Goal: Task Accomplishment & Management: Complete application form

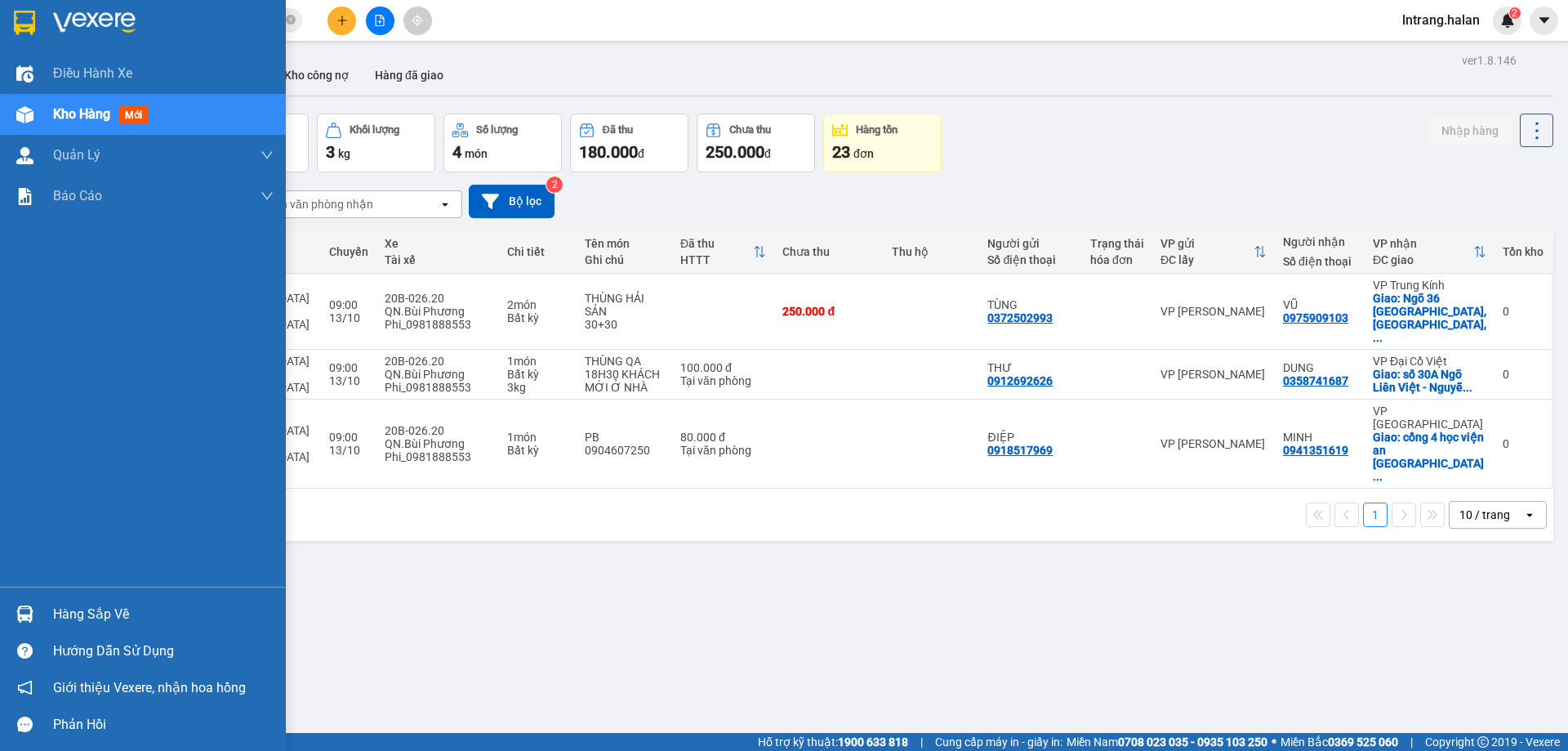
click at [89, 616] on div "Hàng sắp về" at bounding box center [164, 614] width 221 height 24
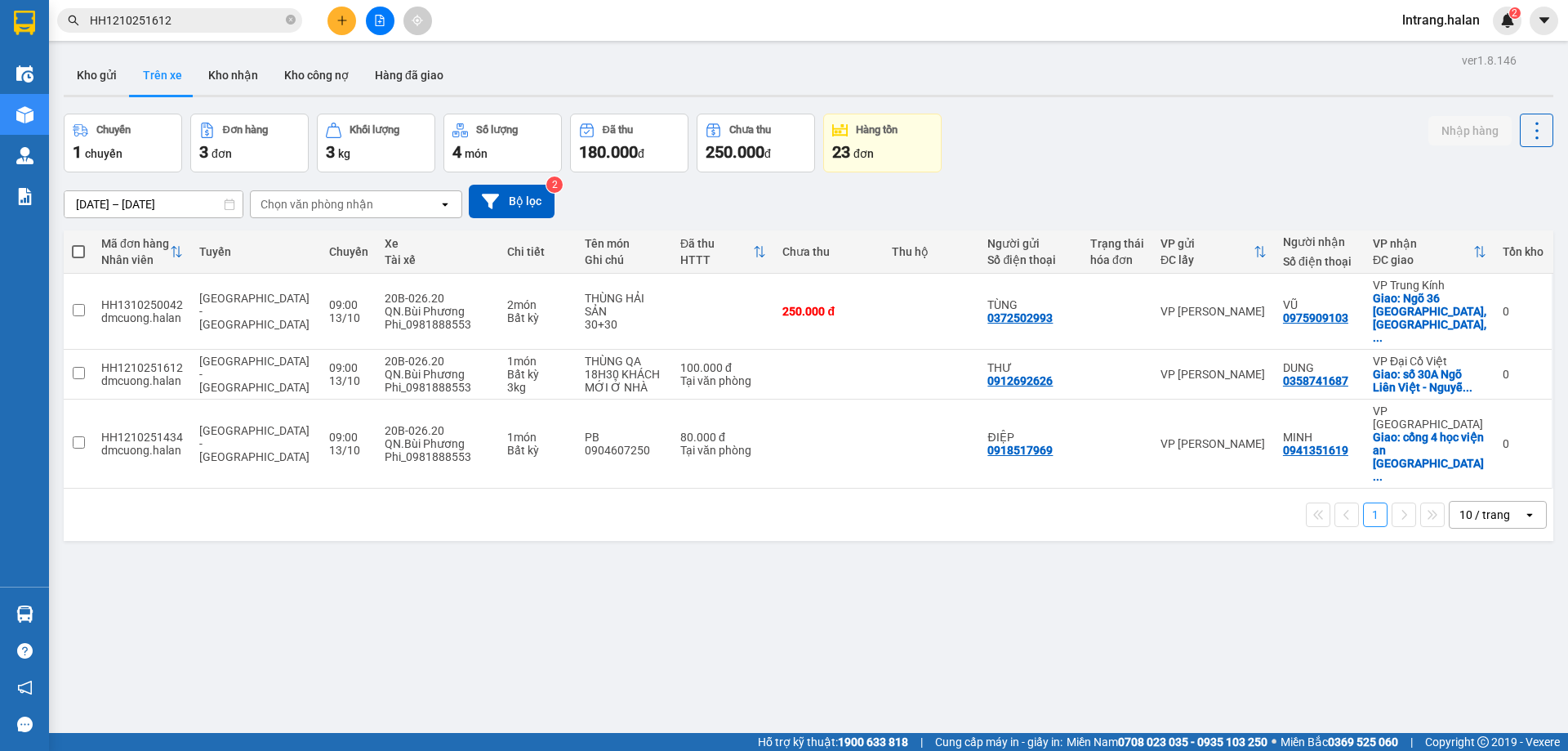
drag, startPoint x: 395, startPoint y: 478, endPoint x: 227, endPoint y: 533, distance: 176.8
click at [386, 478] on section "Kết quả tìm kiếm ( 1 ) Bộ lọc Mã ĐH Trạng thái Món hàng Thu hộ Tổng cước Chưa c…" at bounding box center [784, 376] width 1568 height 751
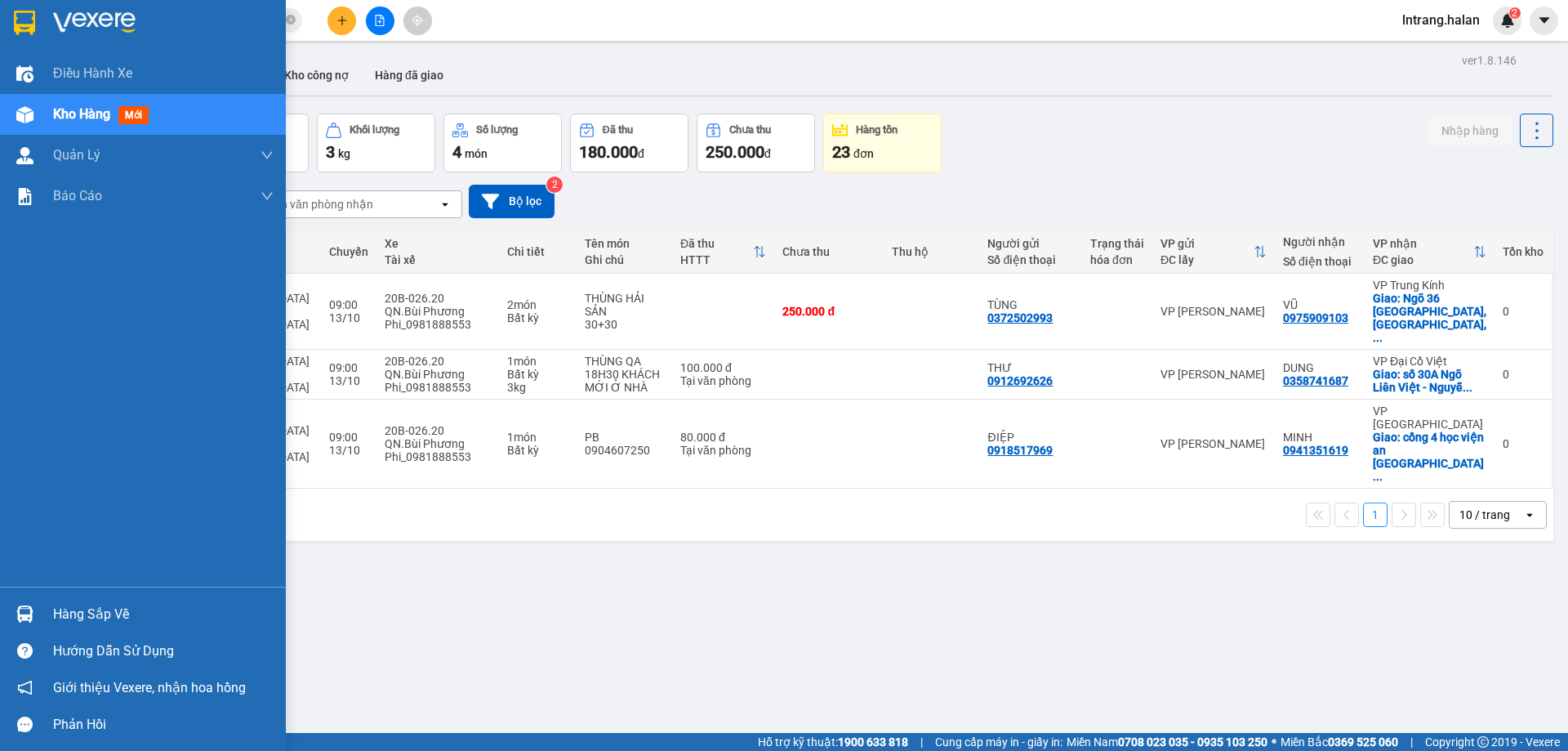
click at [39, 618] on div "Hàng sắp về" at bounding box center [143, 614] width 286 height 37
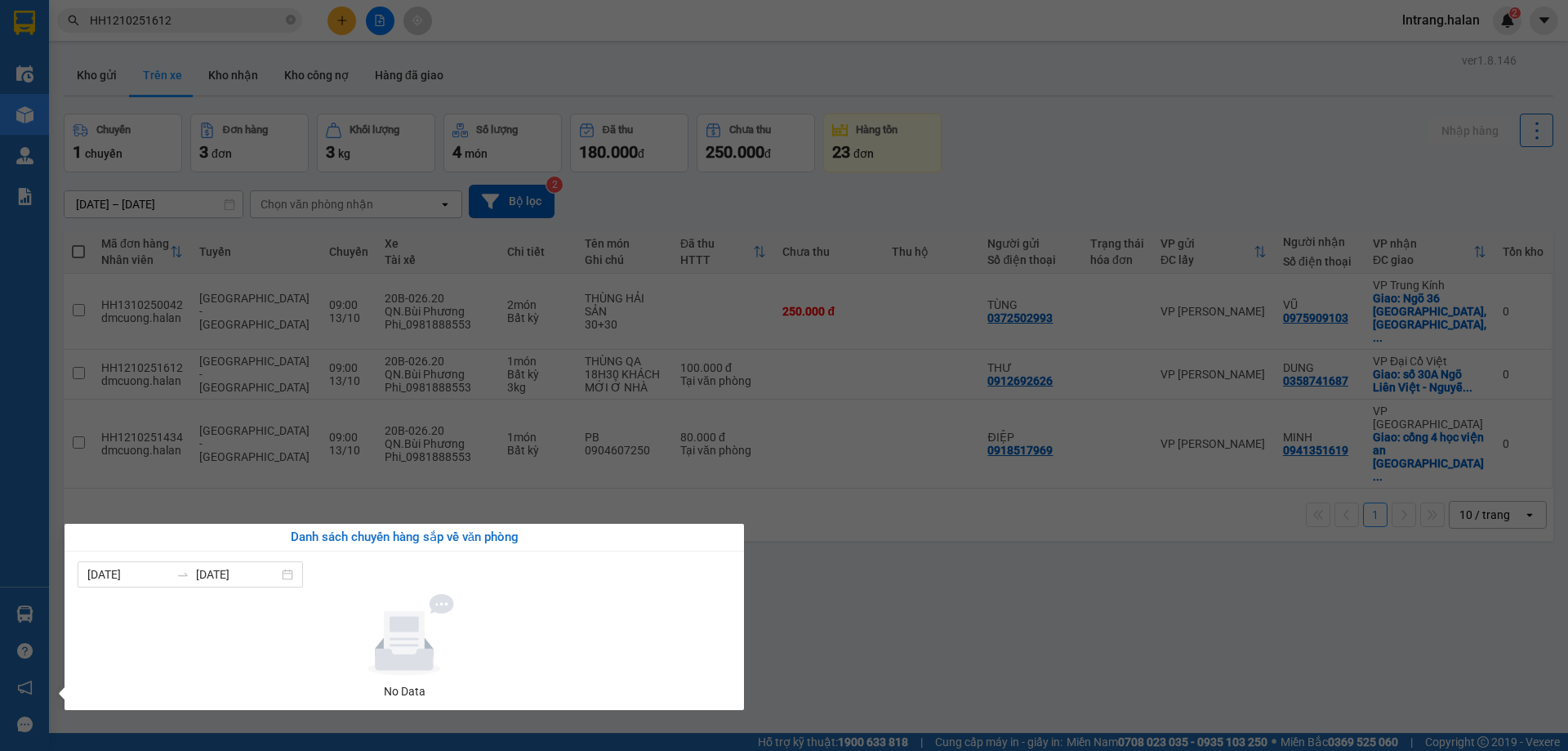
click at [186, 477] on section "Kết quả tìm kiếm ( 1 ) Bộ lọc Mã ĐH Trạng thái Món hàng Thu hộ Tổng cước Chưa c…" at bounding box center [784, 376] width 1568 height 751
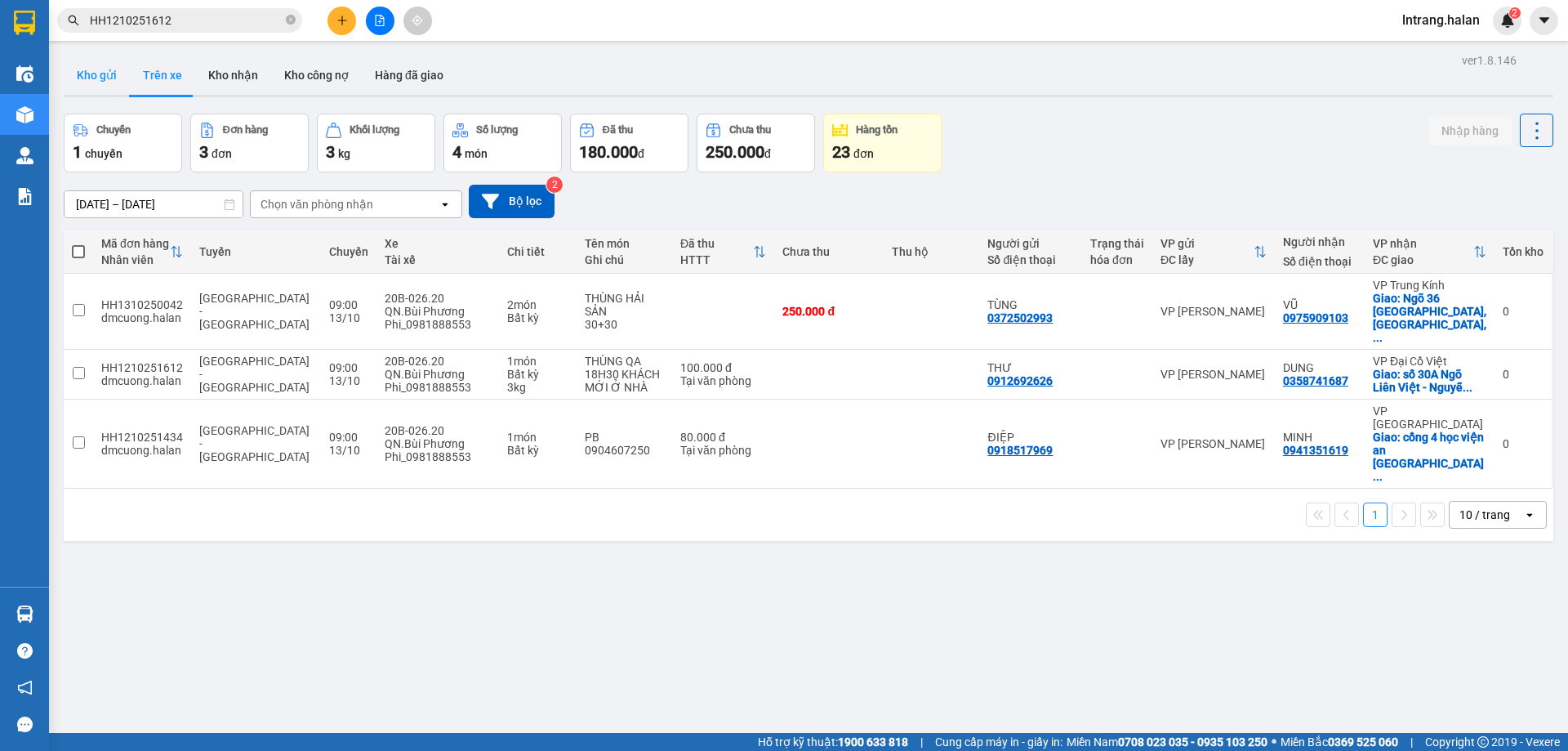
click at [98, 70] on button "Kho gửi" at bounding box center [96, 74] width 66 height 39
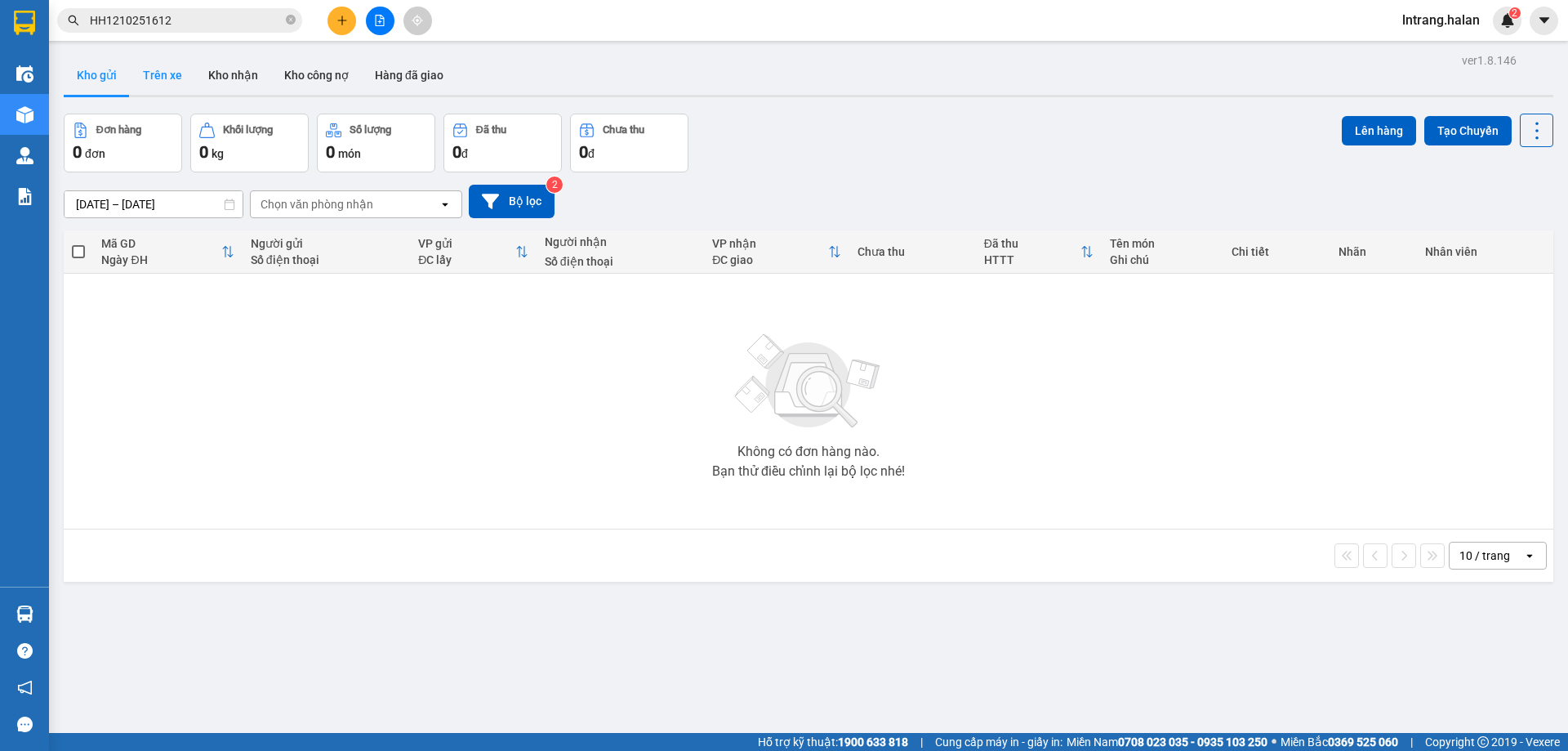
click at [167, 72] on button "Trên xe" at bounding box center [162, 74] width 65 height 39
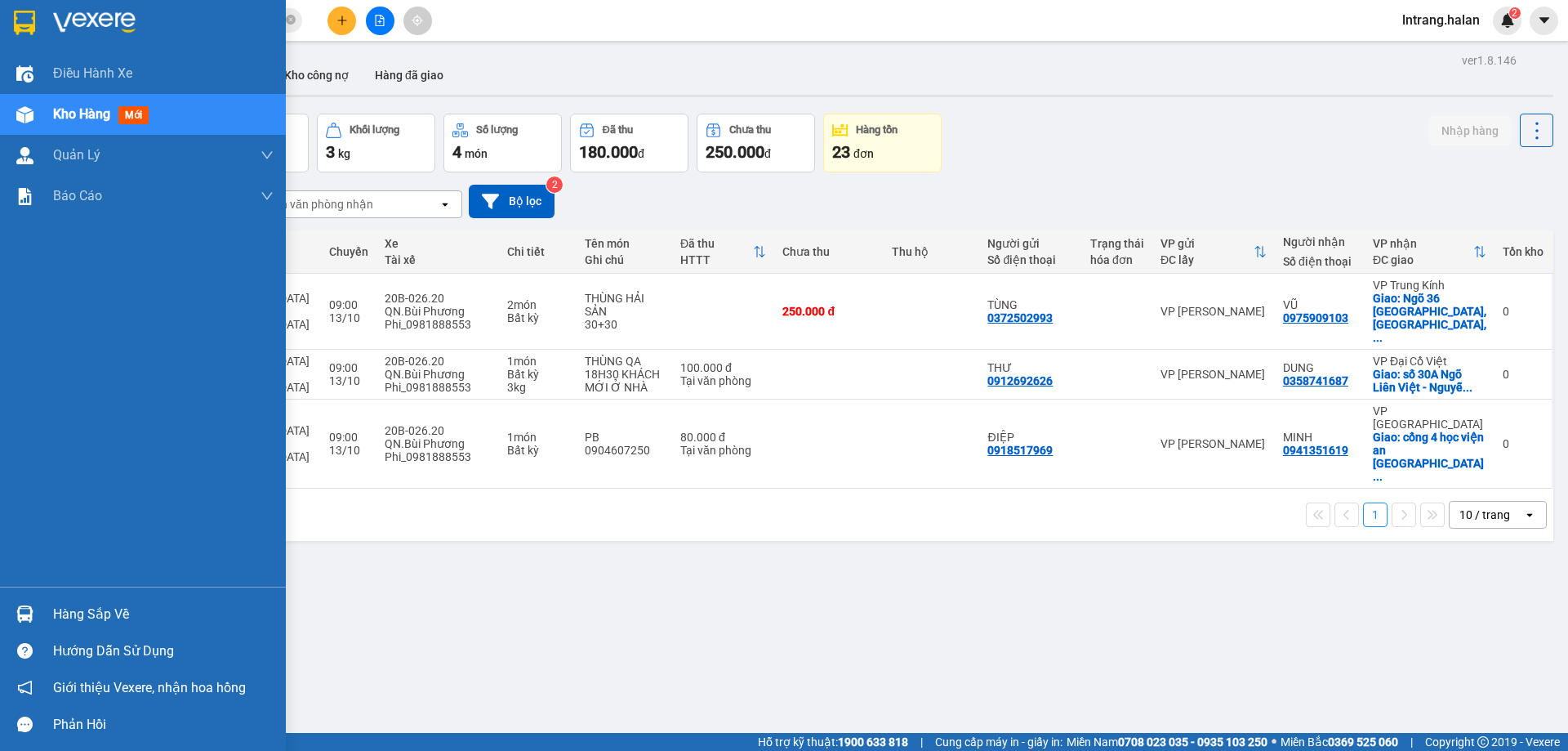
click at [77, 612] on div "Hàng sắp về" at bounding box center [164, 614] width 221 height 24
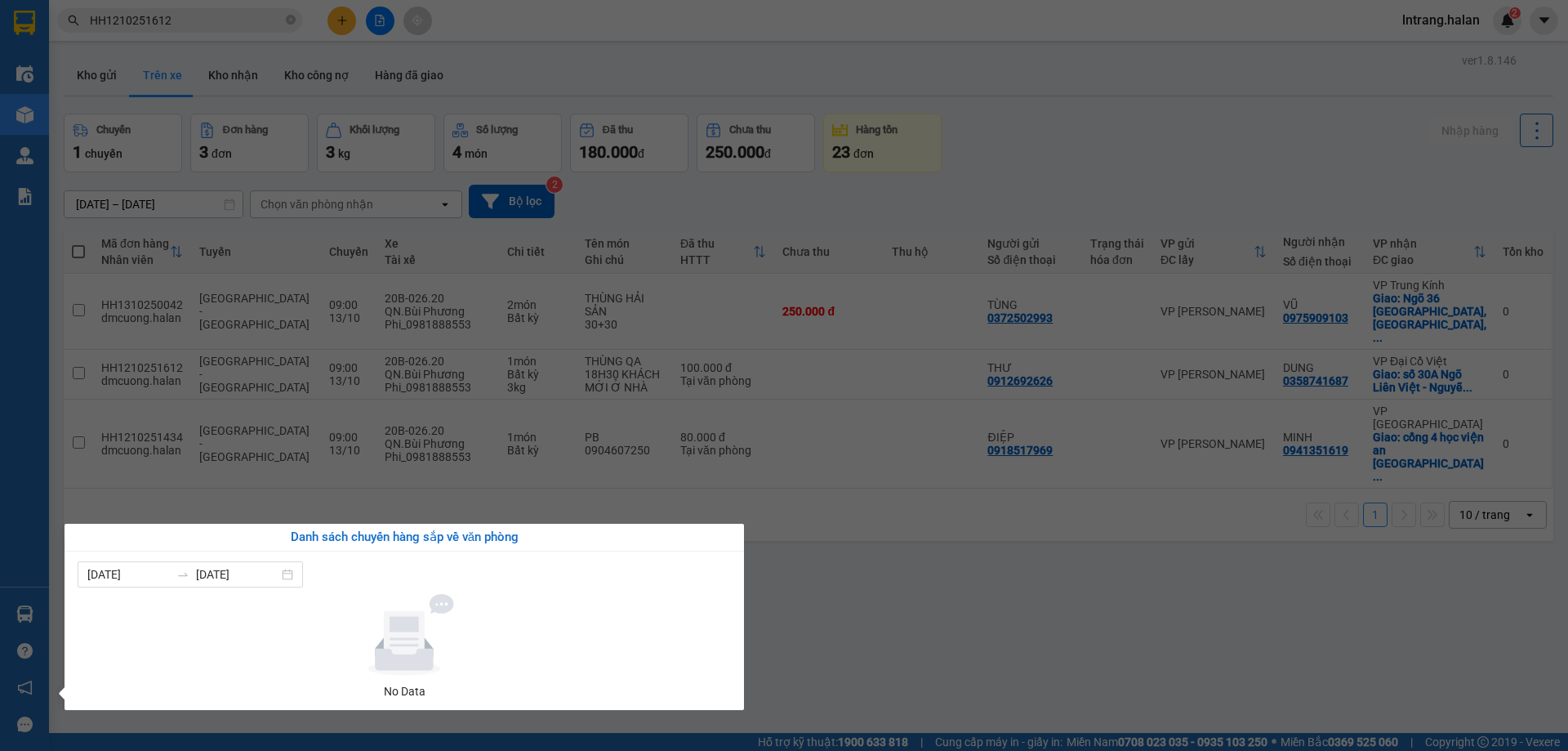
click at [914, 606] on section "Kết quả tìm kiếm ( 1 ) Bộ lọc Mã ĐH Trạng thái Món hàng Thu hộ Tổng cước Chưa c…" at bounding box center [784, 376] width 1568 height 751
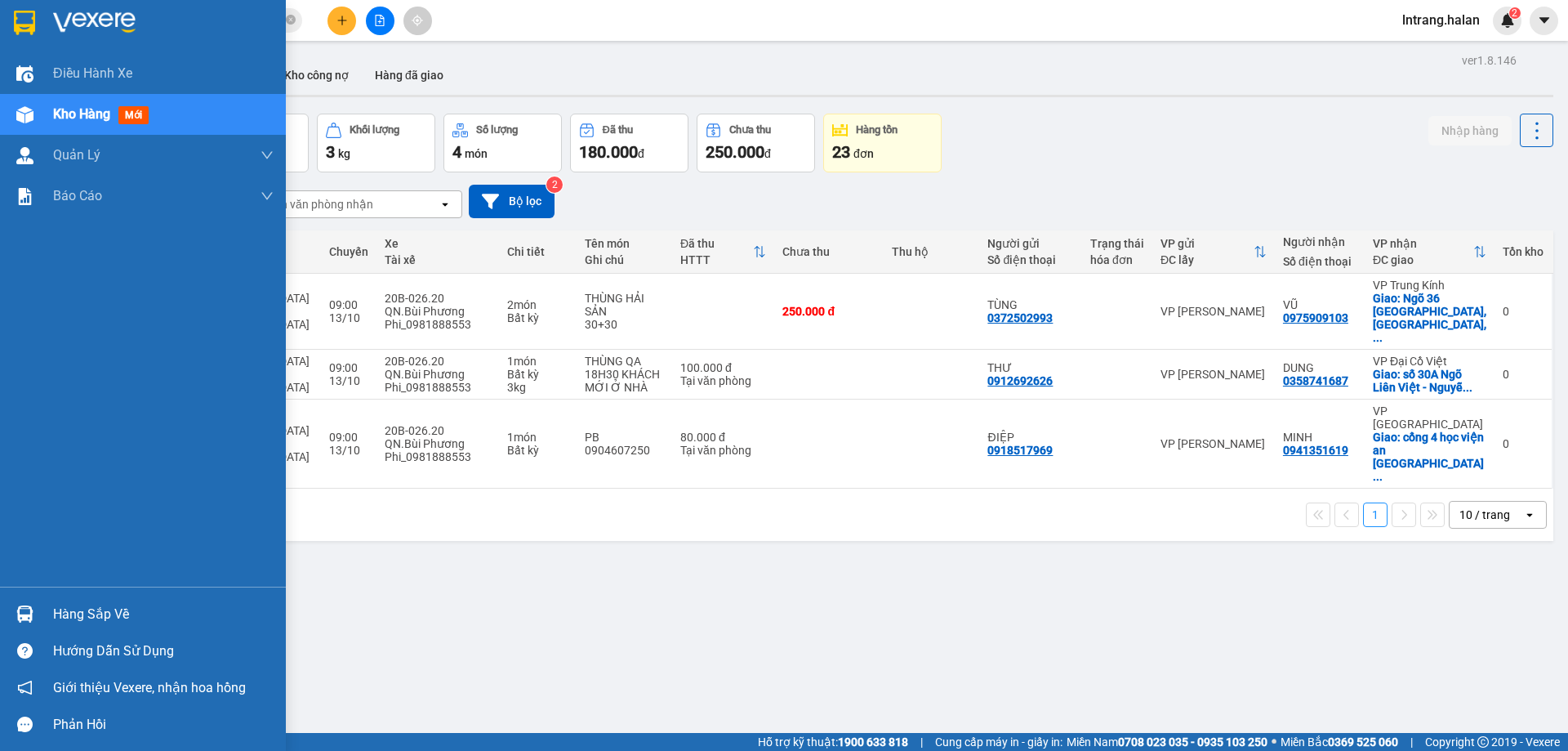
click at [70, 622] on div "Hàng sắp về" at bounding box center [164, 614] width 221 height 24
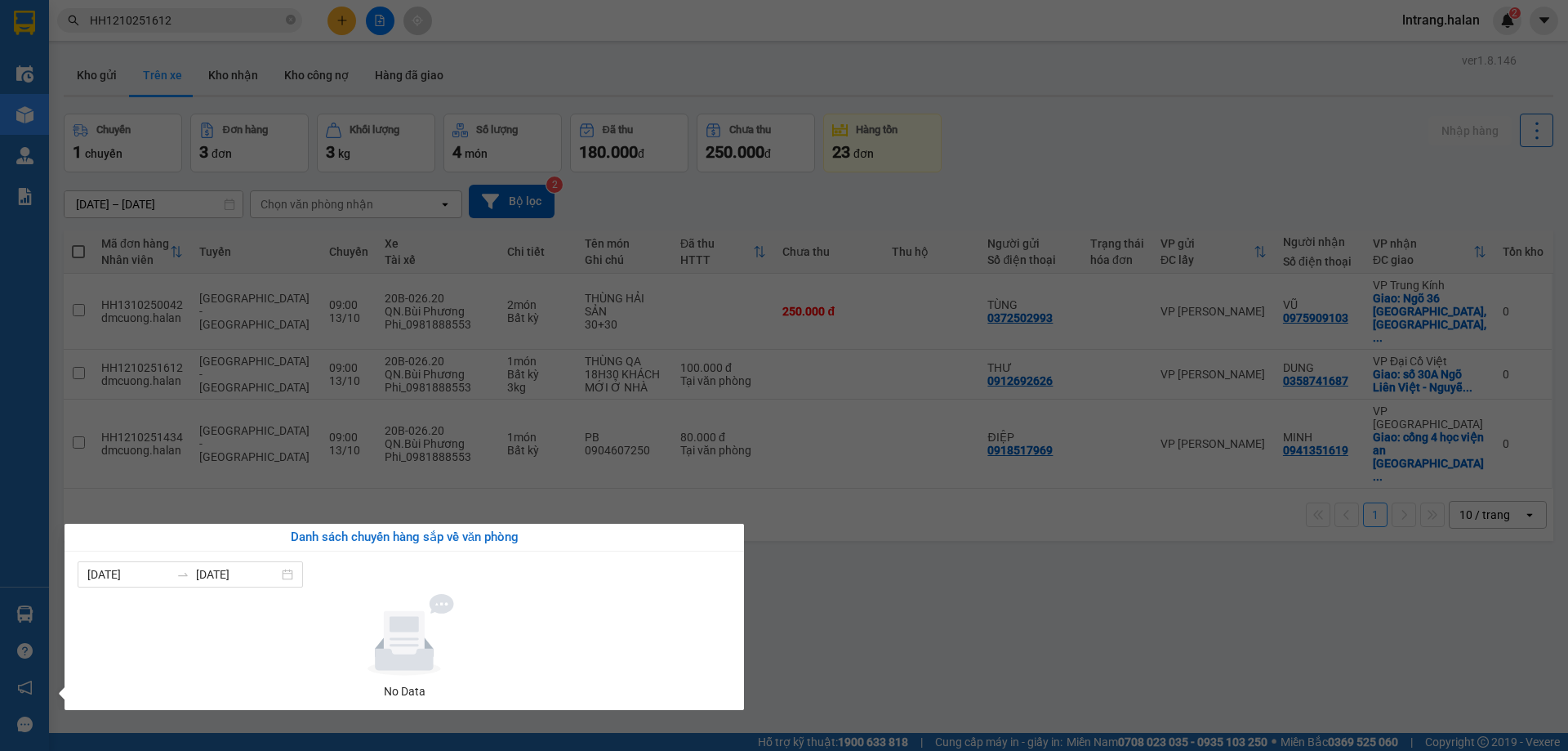
click at [939, 529] on section "Kết quả tìm kiếm ( 1 ) Bộ lọc Mã ĐH Trạng thái Món hàng Thu hộ Tổng cước Chưa c…" at bounding box center [784, 376] width 1568 height 751
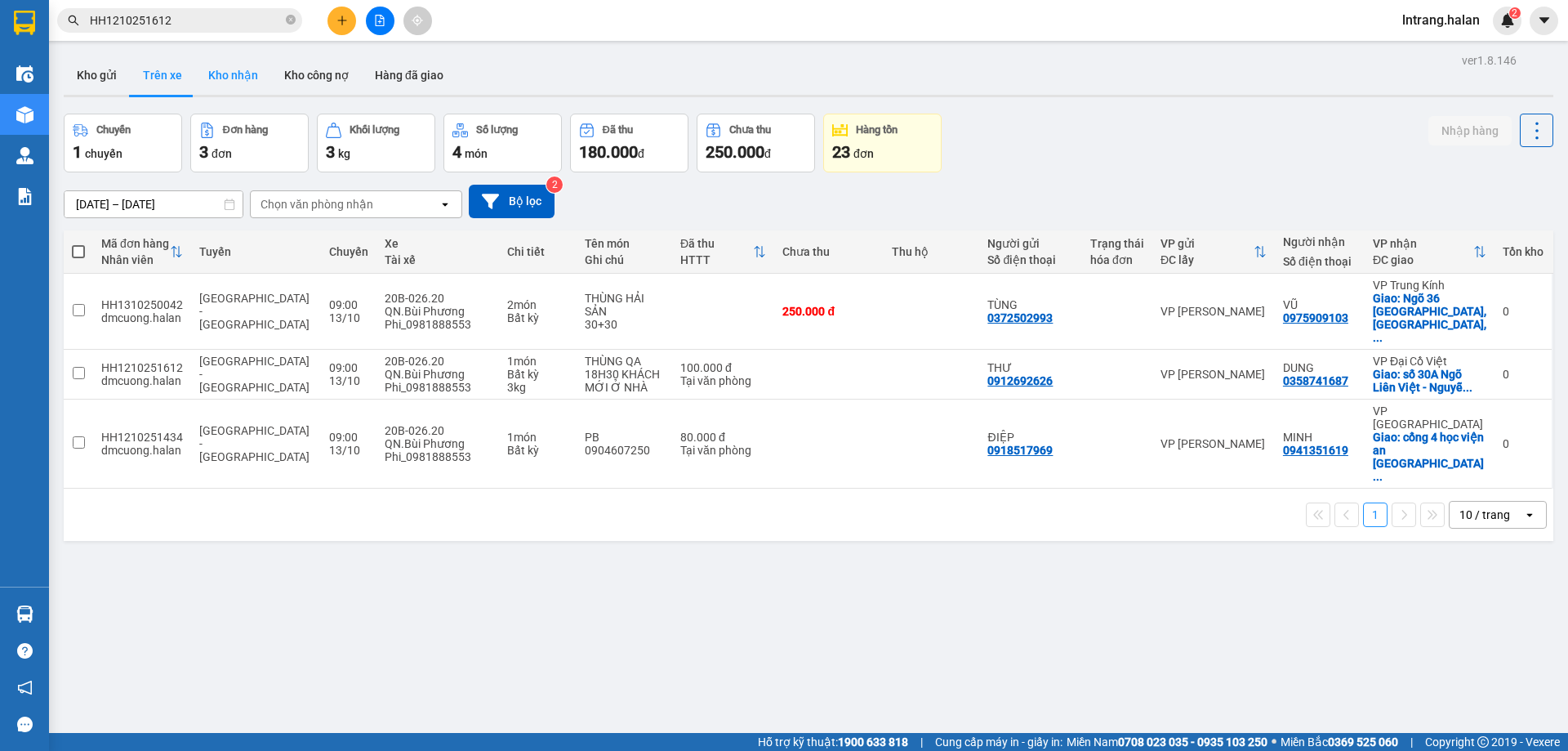
click at [223, 63] on button "Kho nhận" at bounding box center [233, 74] width 76 height 39
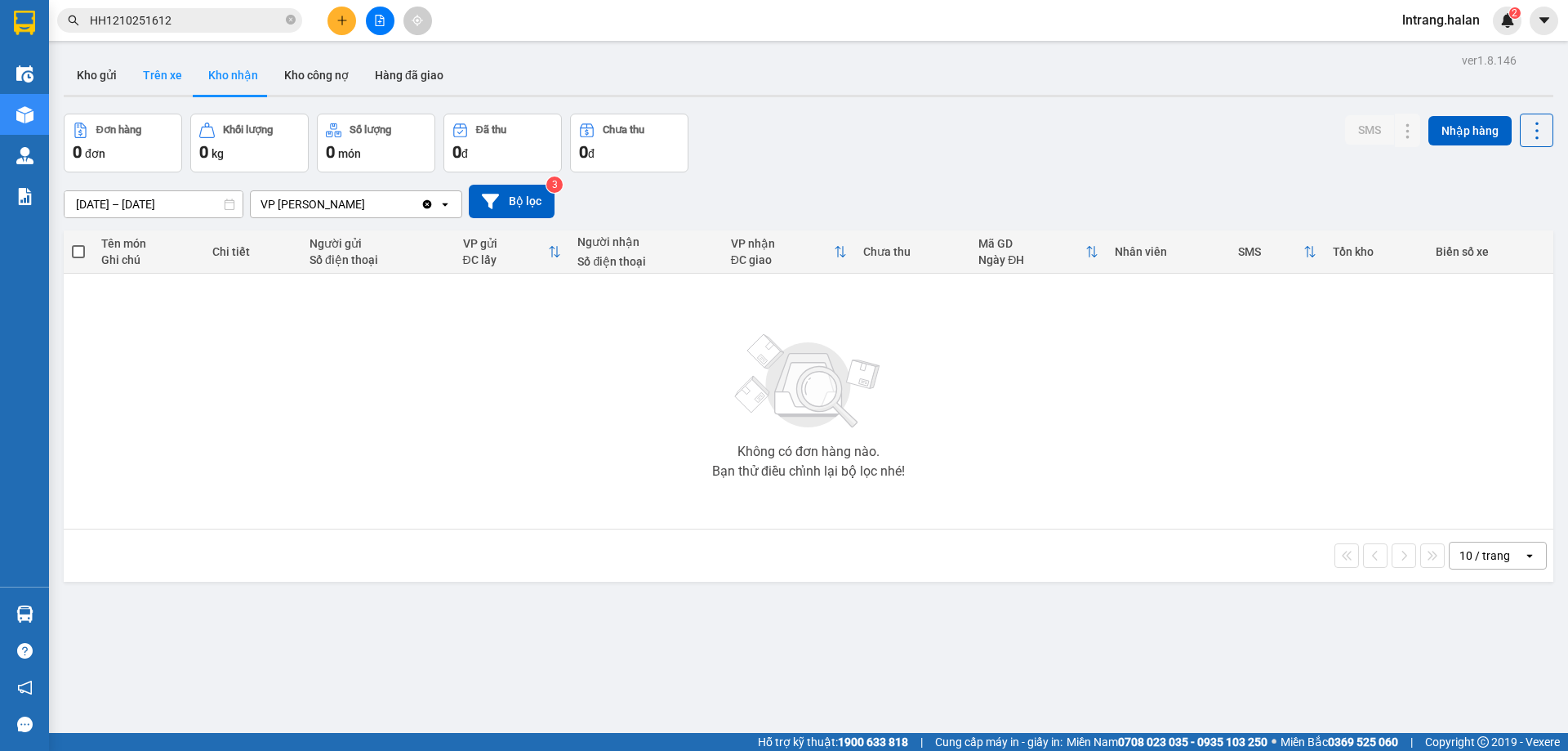
click at [159, 71] on button "Trên xe" at bounding box center [162, 74] width 65 height 39
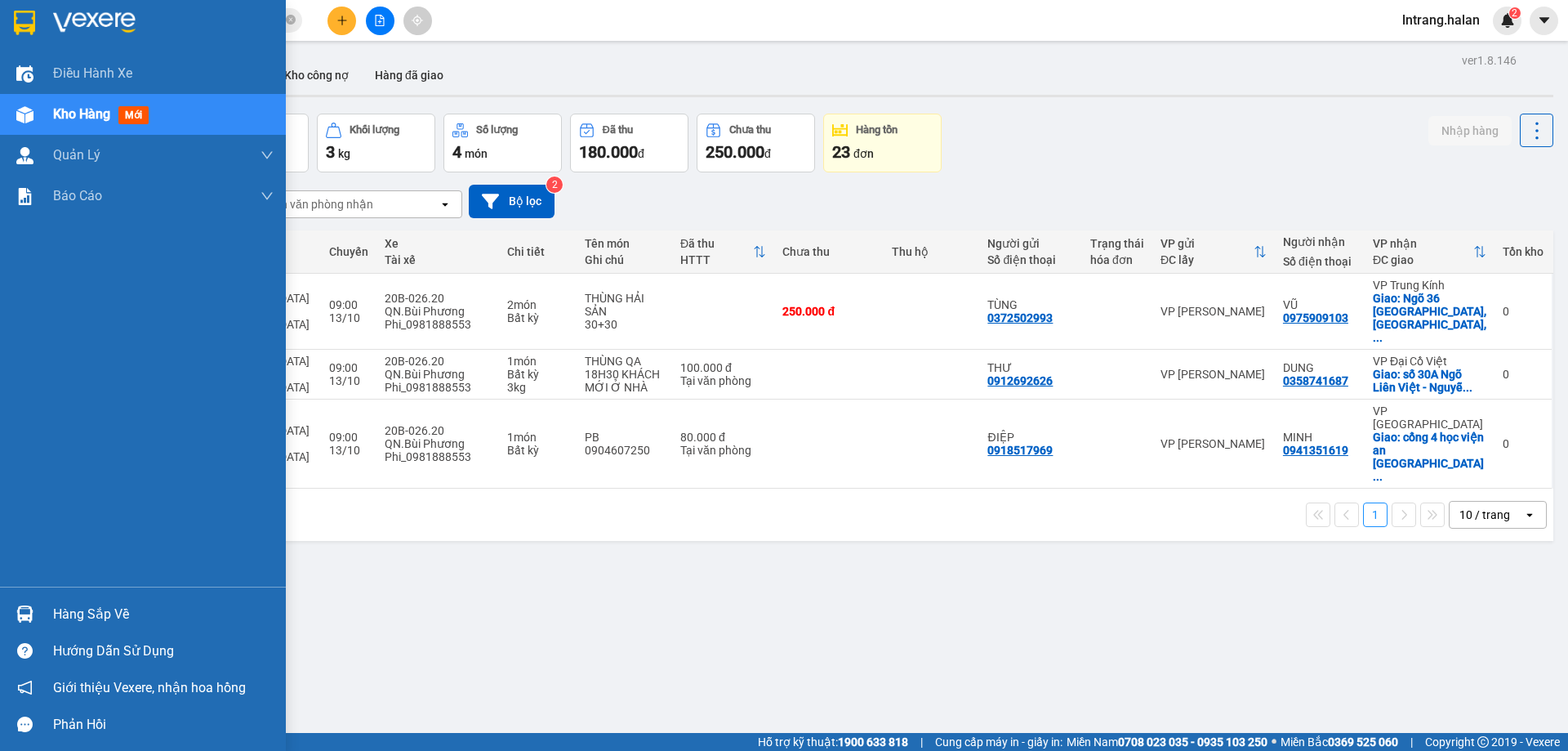
click at [87, 621] on div "Hàng sắp về" at bounding box center [164, 614] width 221 height 24
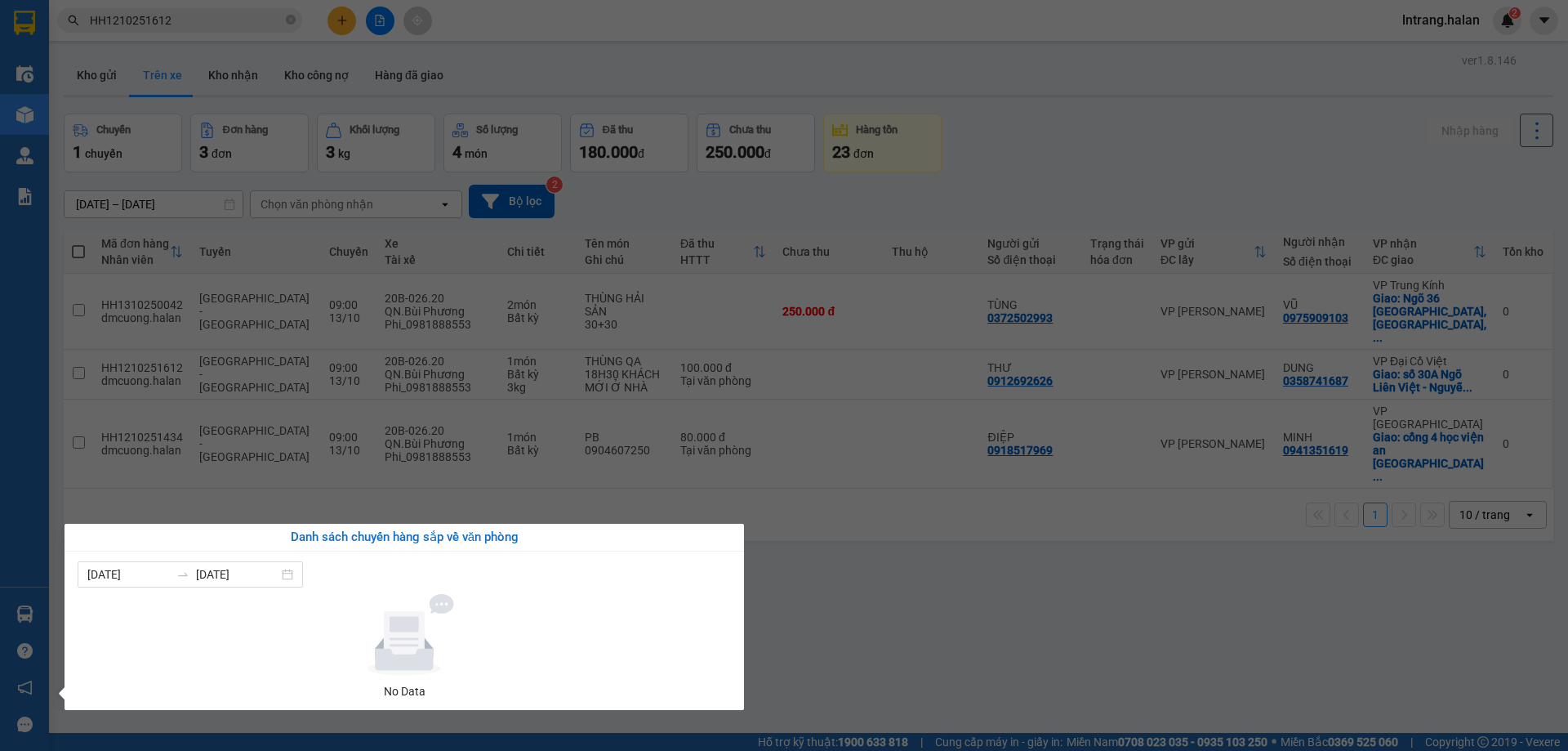
click at [880, 610] on section "Kết quả tìm kiếm ( 1 ) Bộ lọc Mã ĐH Trạng thái Món hàng Thu hộ Tổng cước Chưa c…" at bounding box center [784, 376] width 1568 height 751
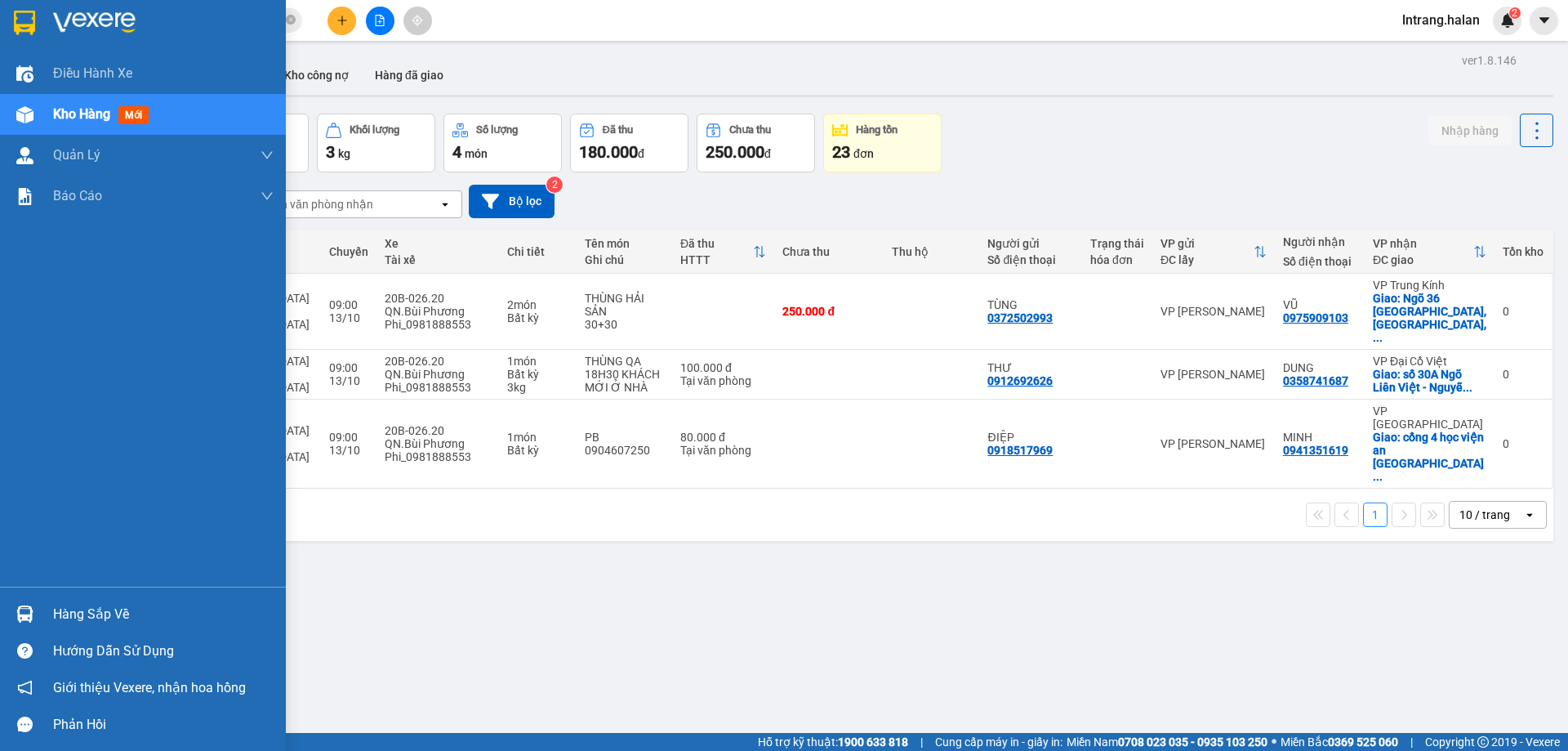
click at [26, 614] on img at bounding box center [25, 614] width 18 height 18
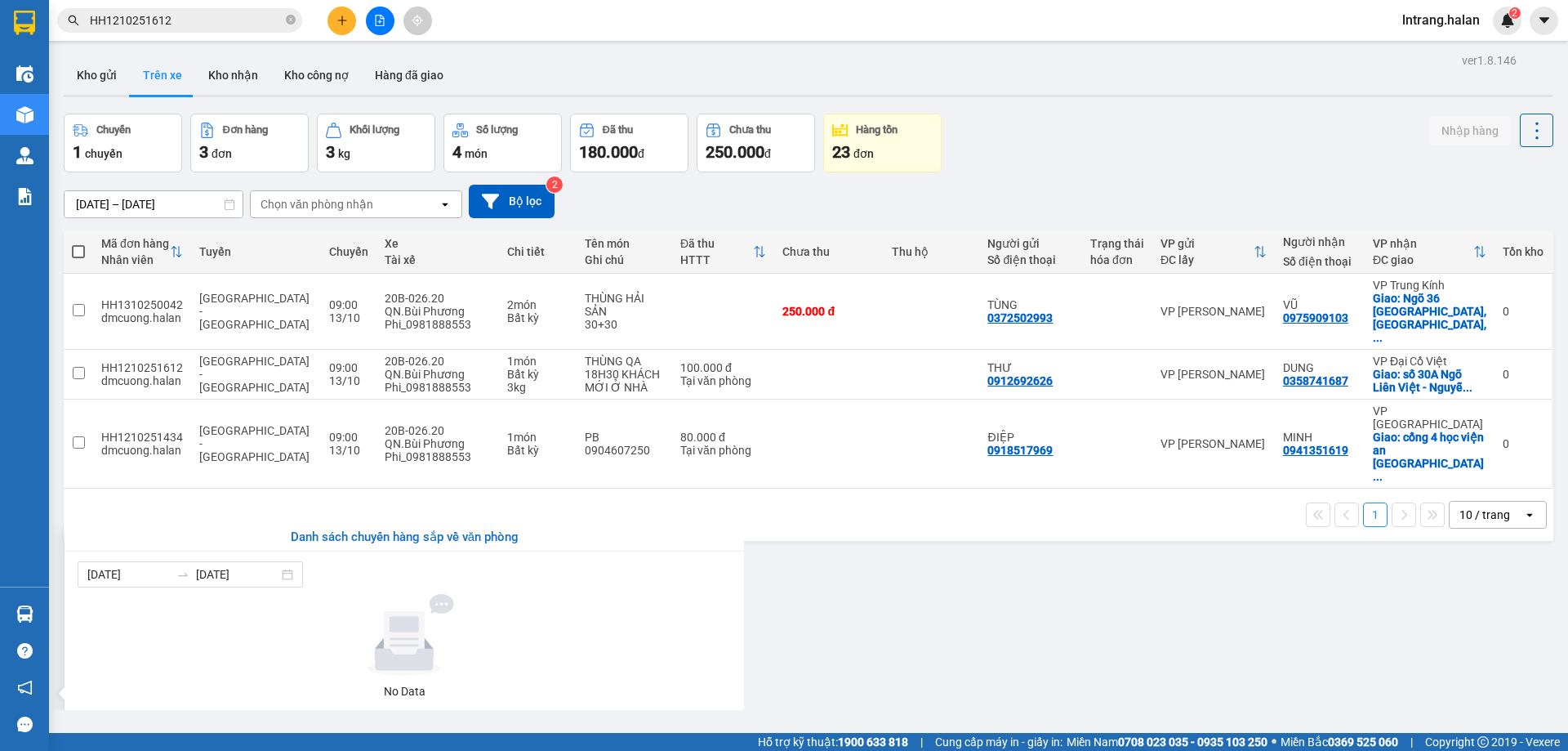
click at [929, 611] on section "Kết quả tìm kiếm ( 1 ) Bộ lọc Mã ĐH Trạng thái Món hàng Thu hộ Tổng cước Chưa c…" at bounding box center [784, 376] width 1568 height 751
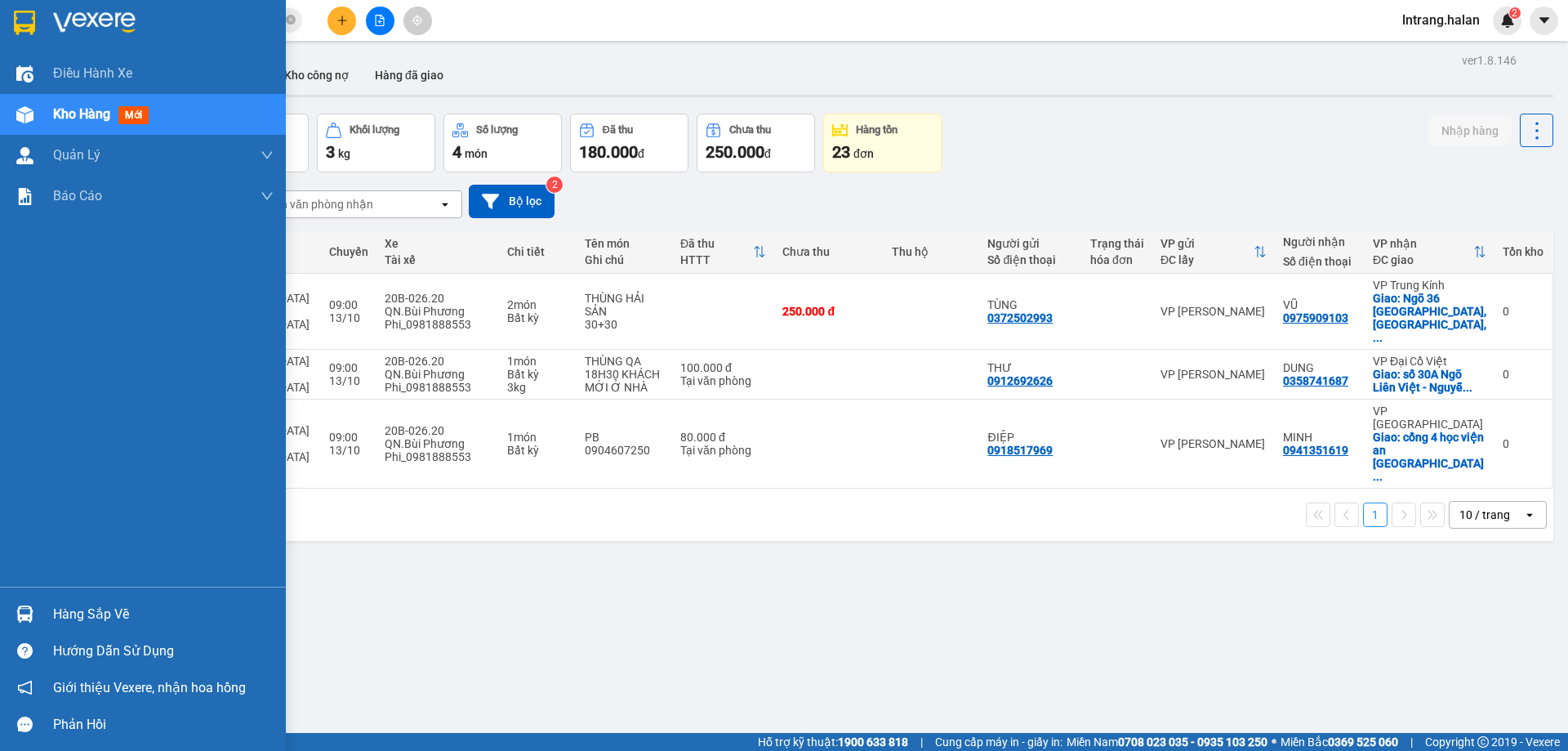
click at [90, 612] on div "Hàng sắp về" at bounding box center [164, 614] width 221 height 24
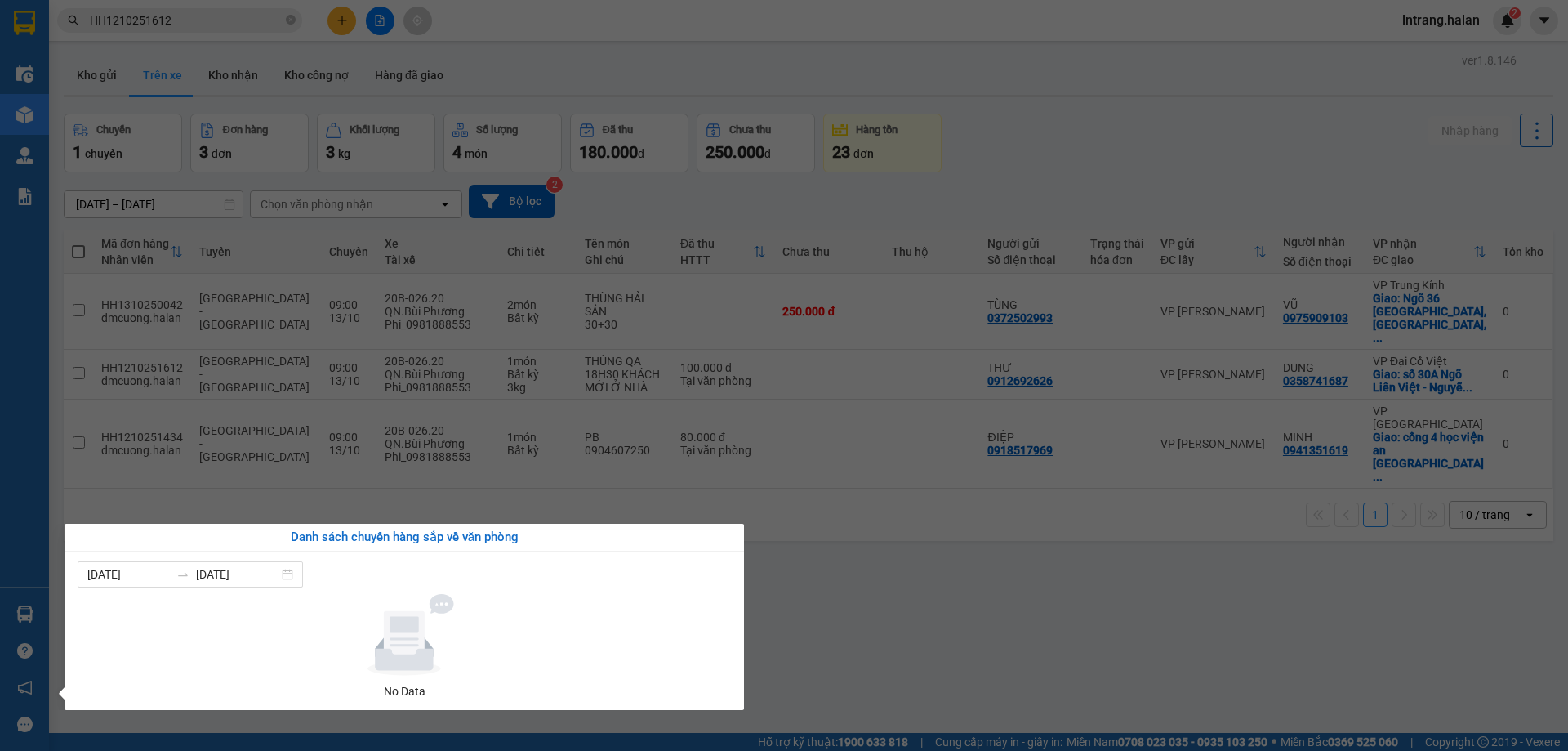
click at [906, 562] on section "Kết quả tìm kiếm ( 1 ) Bộ lọc Mã ĐH Trạng thái Món hàng Thu hộ Tổng cước Chưa c…" at bounding box center [784, 376] width 1568 height 751
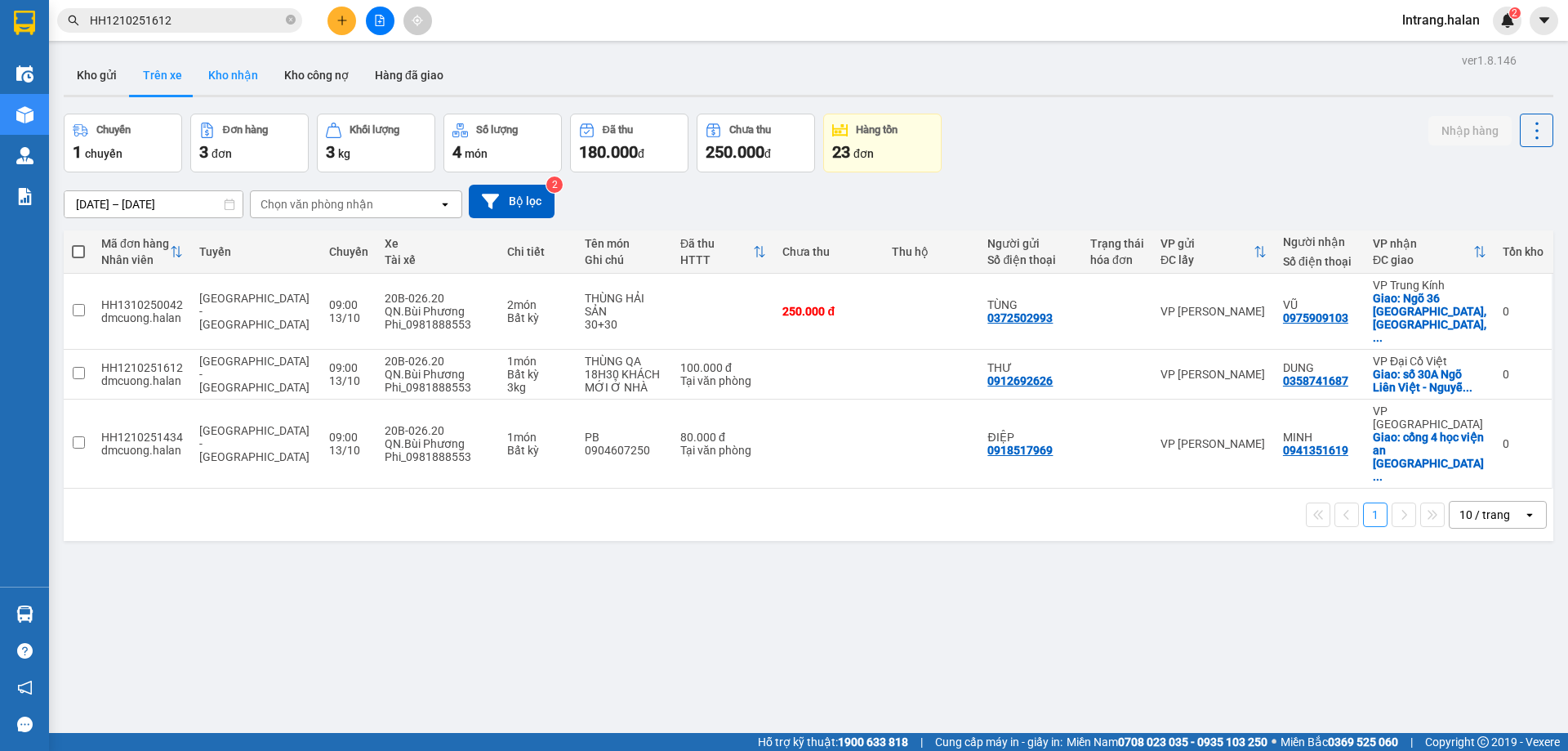
click at [226, 76] on button "Kho nhận" at bounding box center [233, 74] width 76 height 39
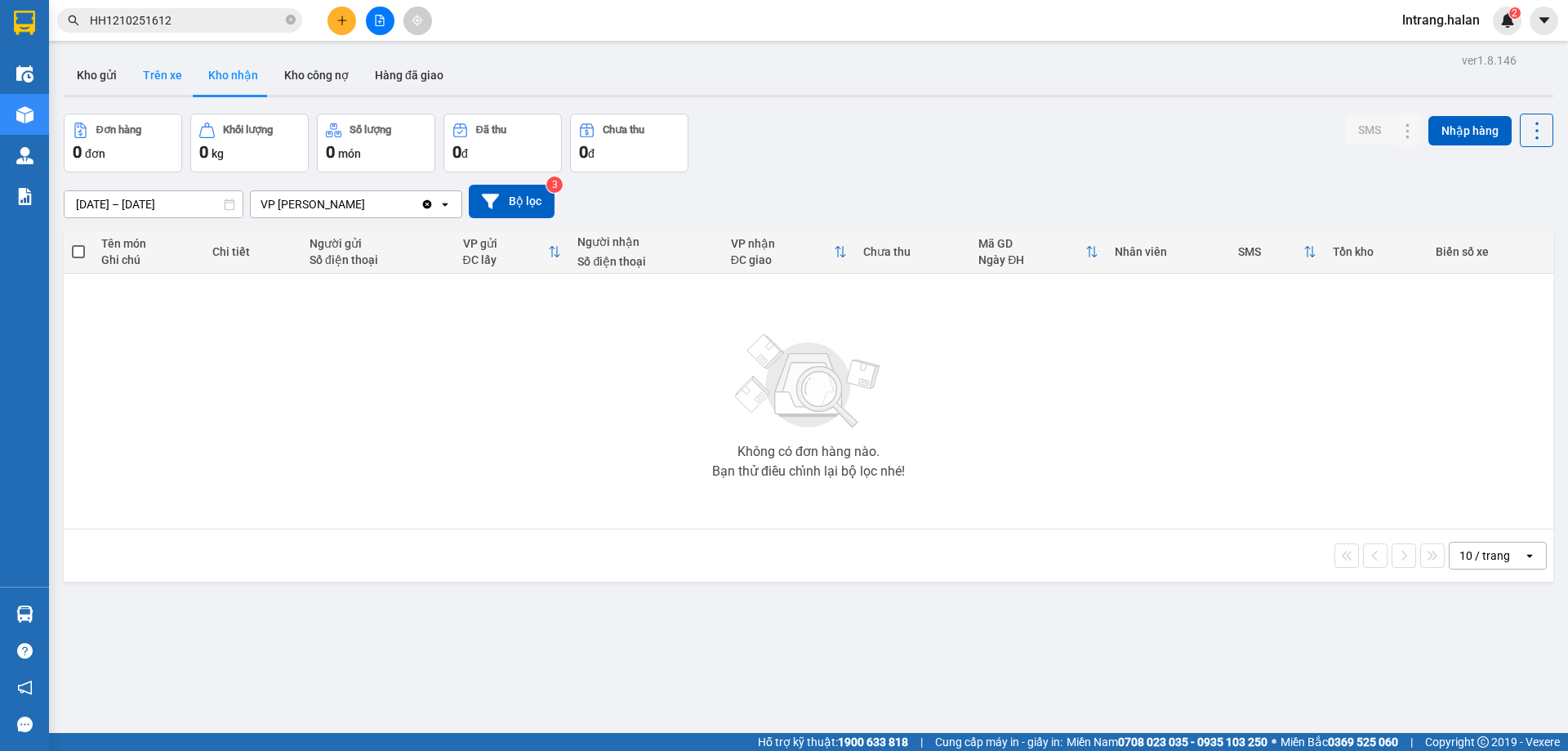
click at [168, 74] on button "Trên xe" at bounding box center [162, 74] width 65 height 39
type input "05/02/2012 – 13/10/2025"
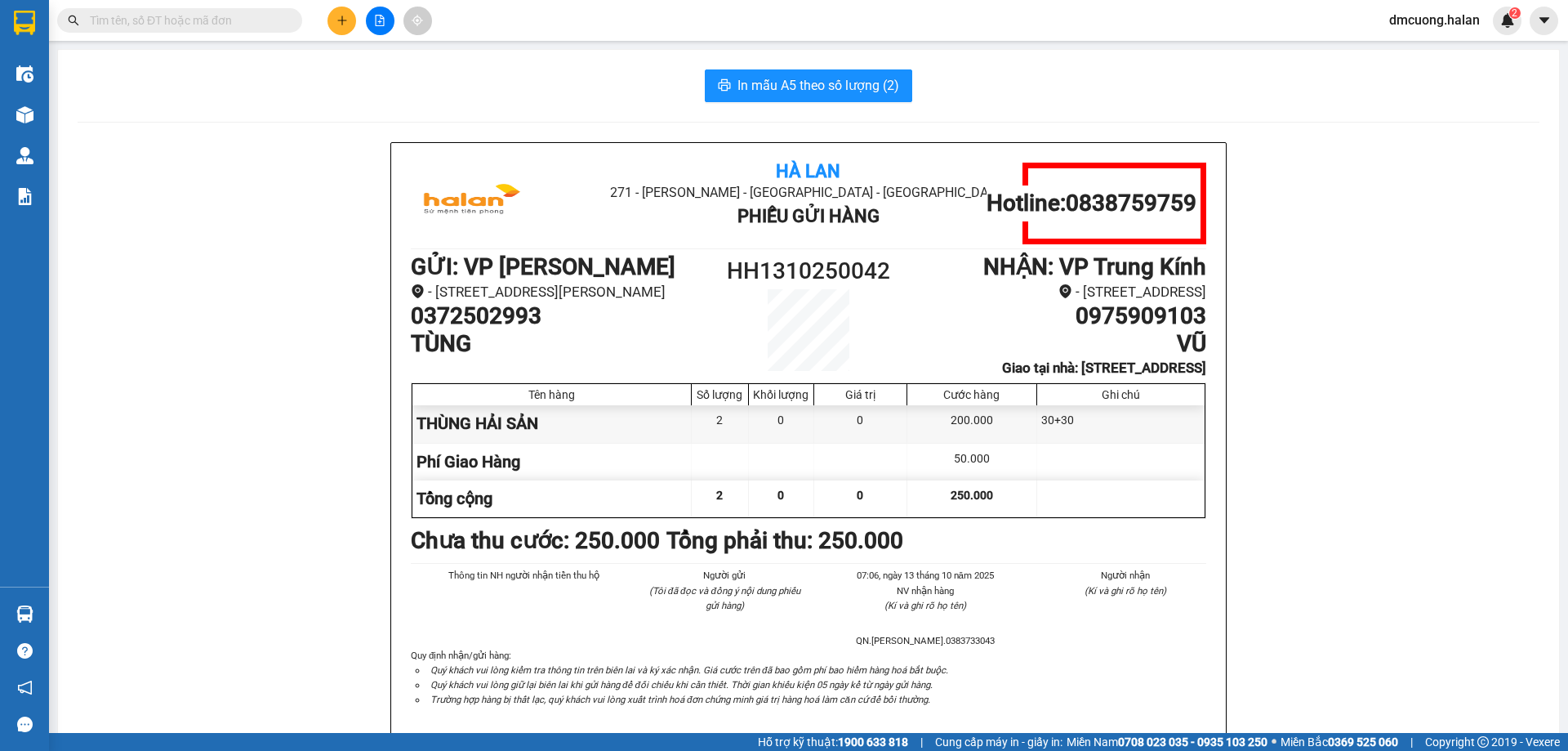
click at [339, 16] on icon "plus" at bounding box center [343, 21] width 12 height 12
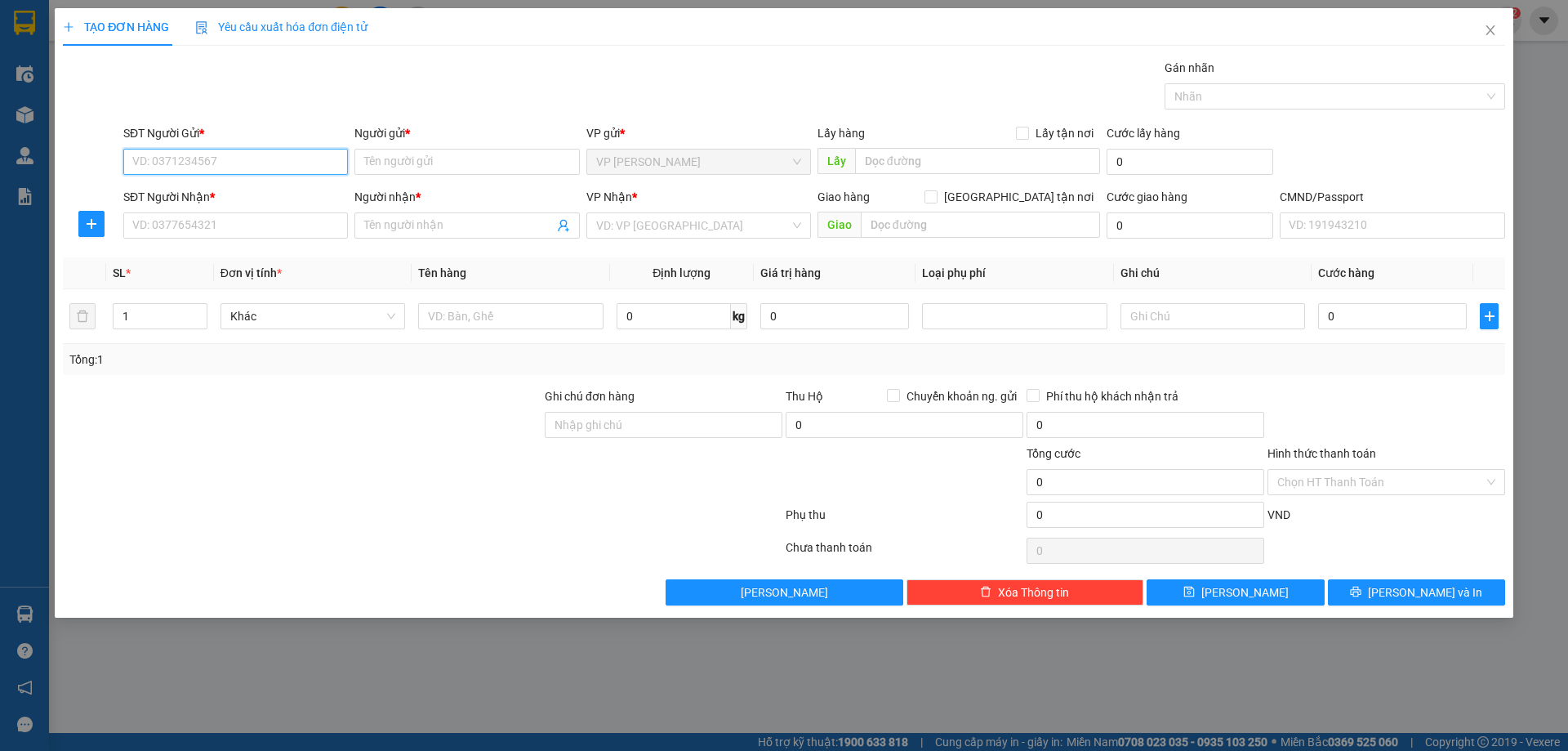
click at [199, 161] on input "SĐT Người Gửi *" at bounding box center [236, 161] width 225 height 26
click at [245, 161] on input "SĐT Người Gửi *" at bounding box center [236, 161] width 225 height 26
paste input "0839838929"
type input "0839838929"
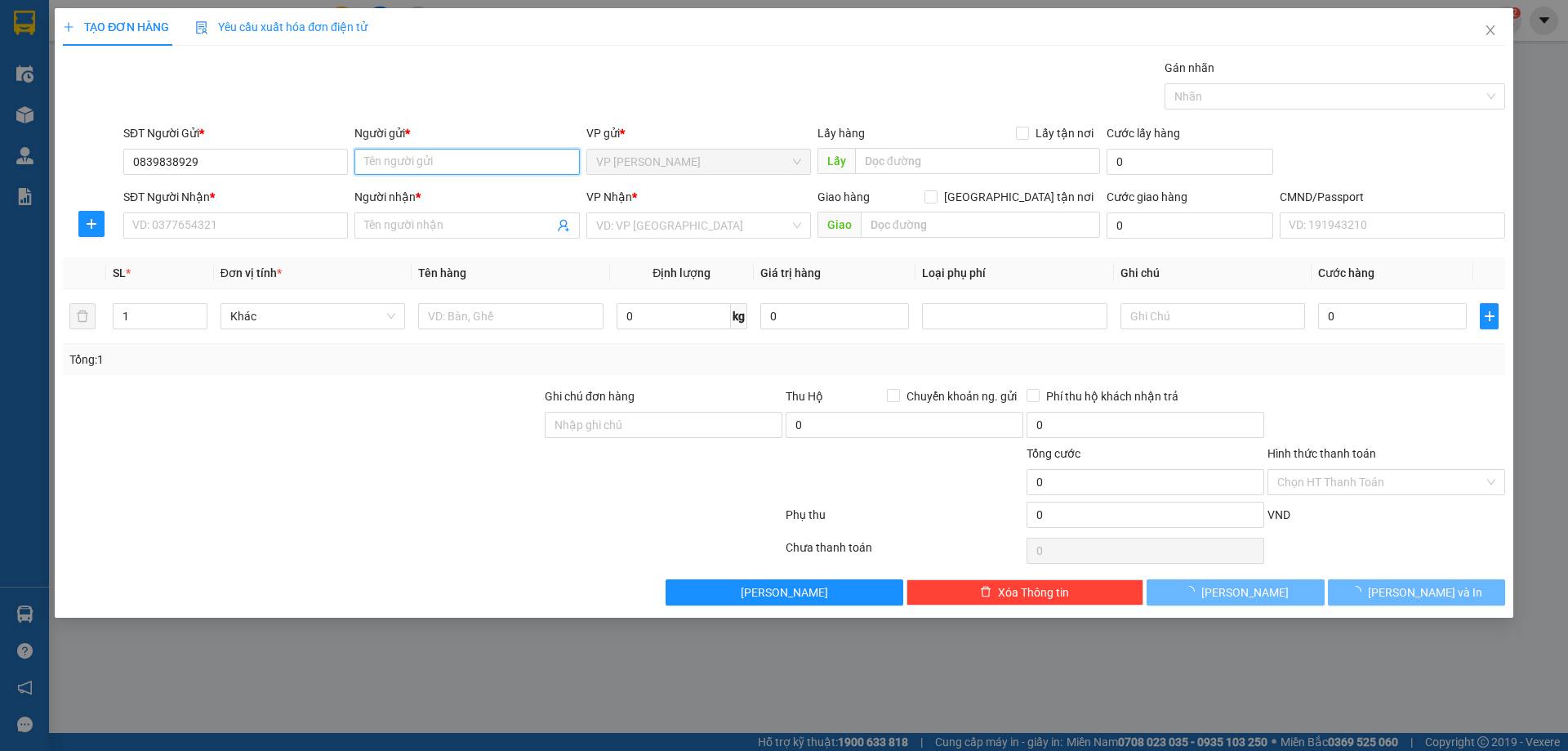
click at [415, 161] on input "Người gửi *" at bounding box center [466, 161] width 225 height 26
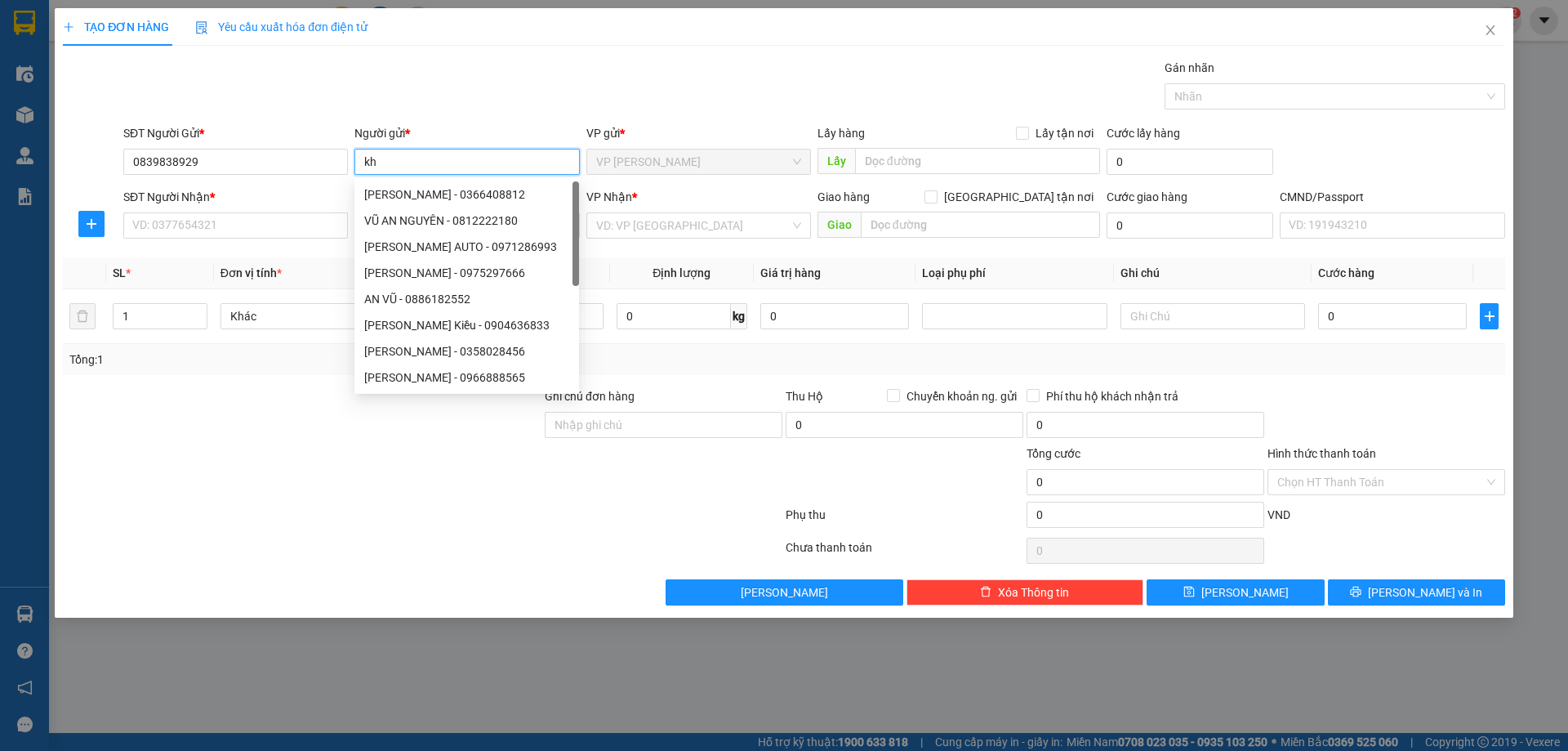
type input "k"
type input "KH"
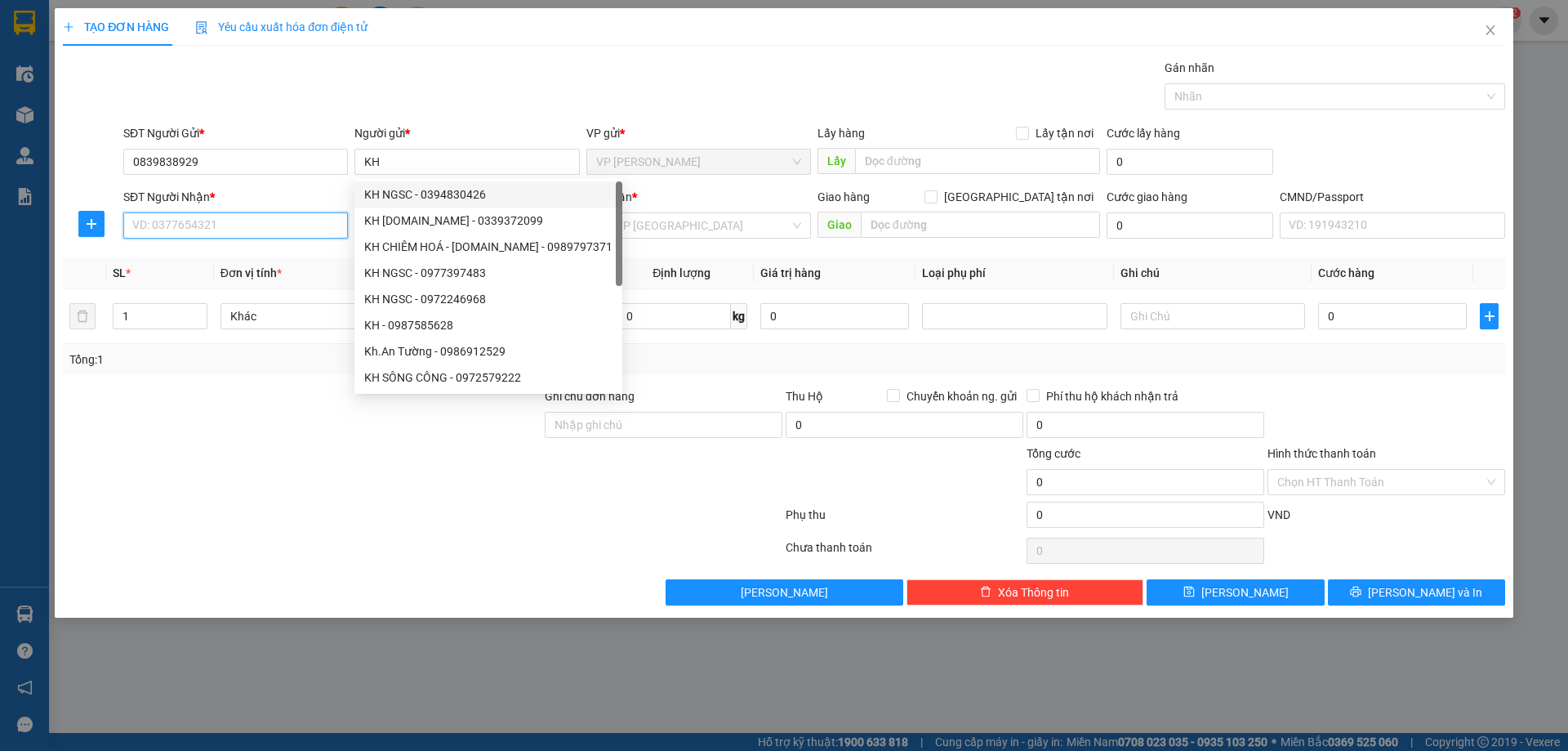
click at [165, 220] on input "SĐT Người Nhận *" at bounding box center [236, 225] width 225 height 26
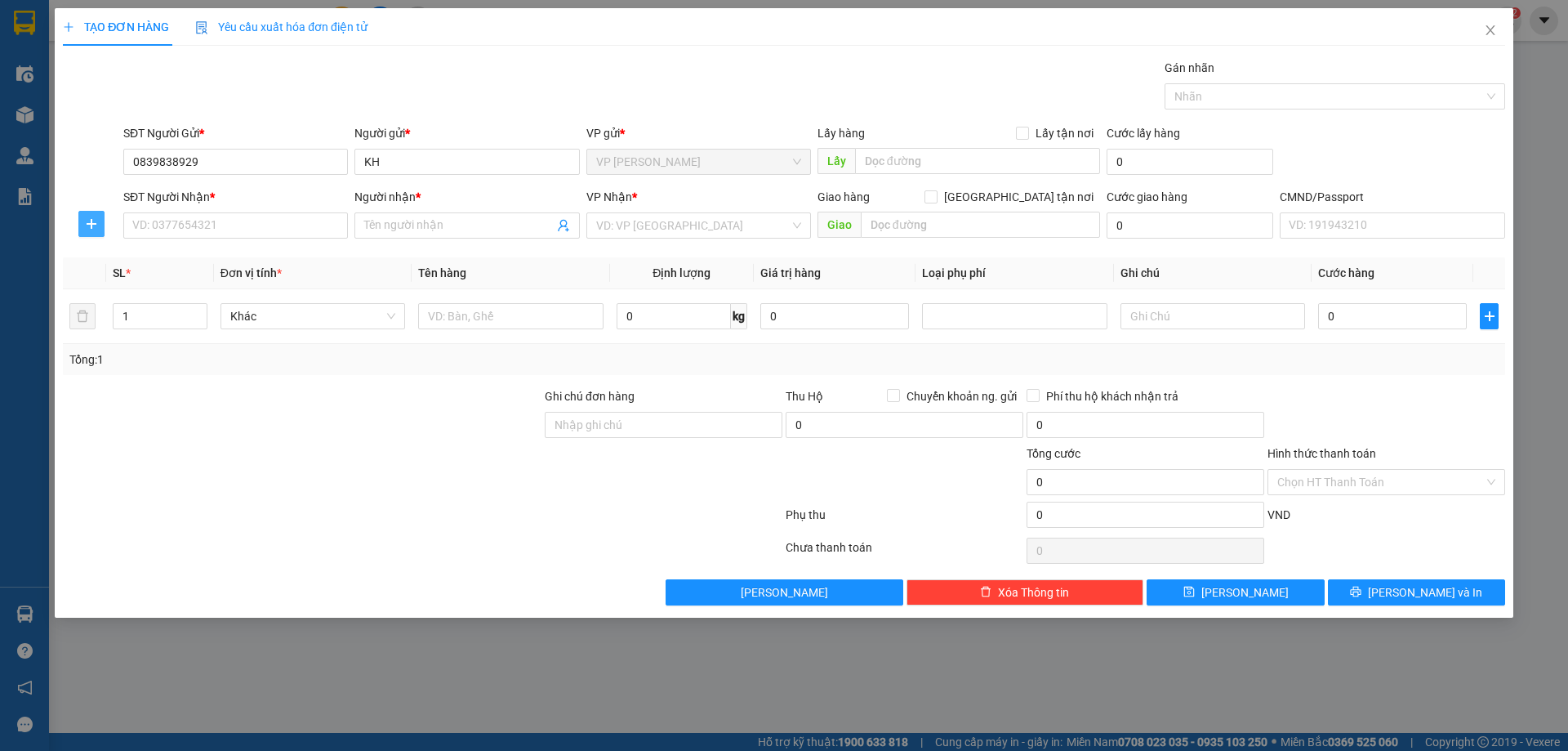
click at [97, 227] on icon "plus" at bounding box center [92, 224] width 13 height 13
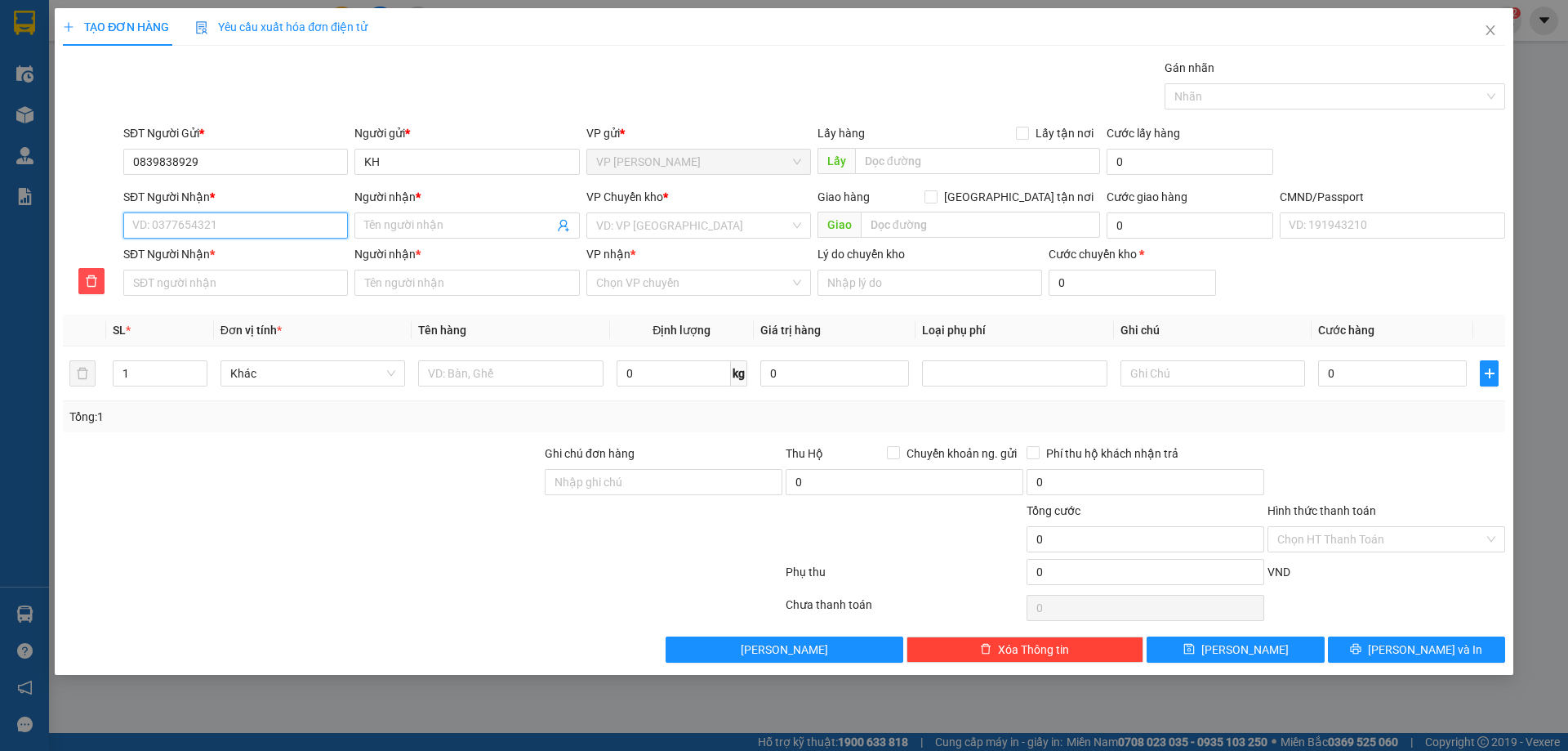
click at [192, 230] on input "SĐT Người Nhận *" at bounding box center [236, 225] width 225 height 26
click at [178, 227] on input "SĐT Người Nhận *" at bounding box center [236, 225] width 225 height 26
type input "0"
type input "09"
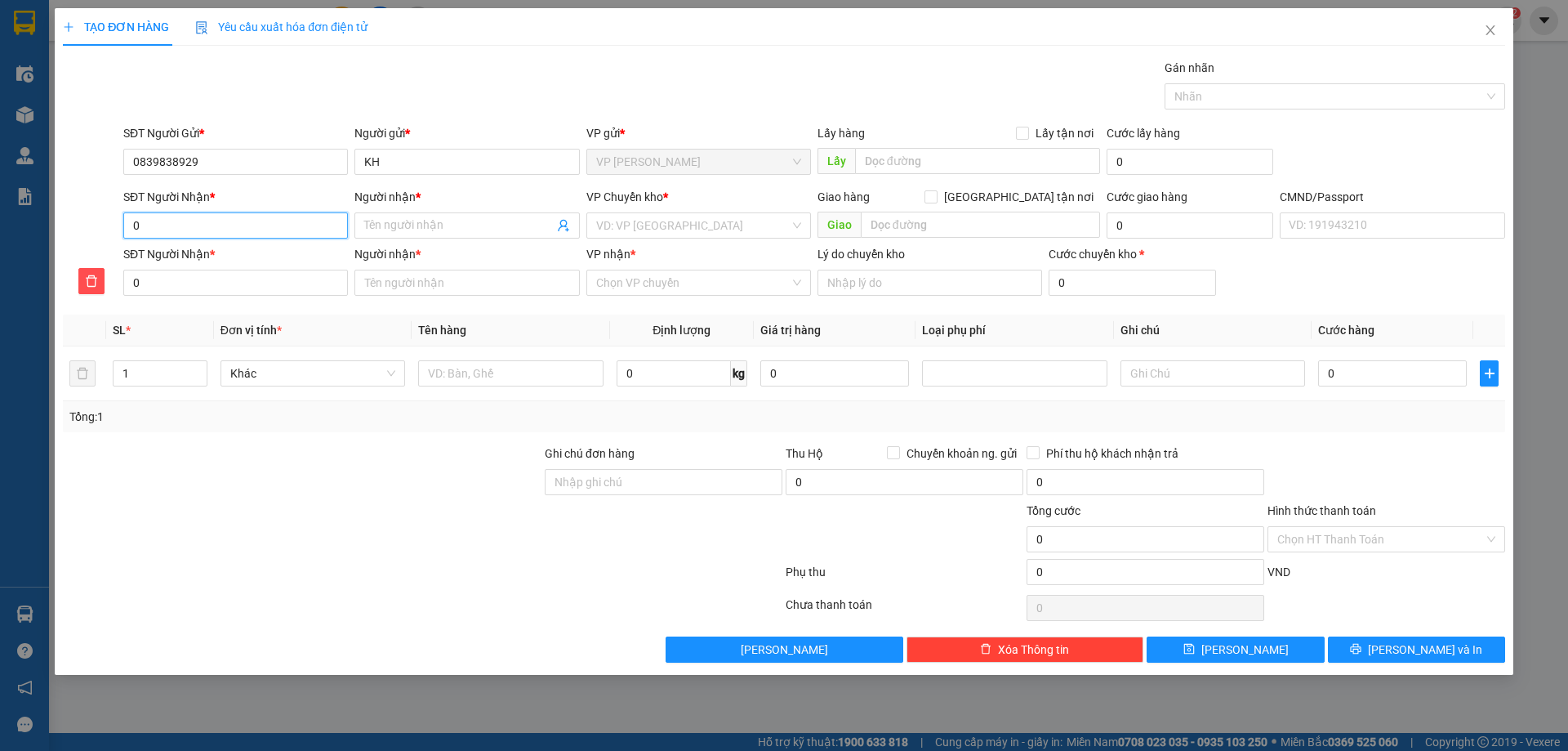
type input "09"
type input "098"
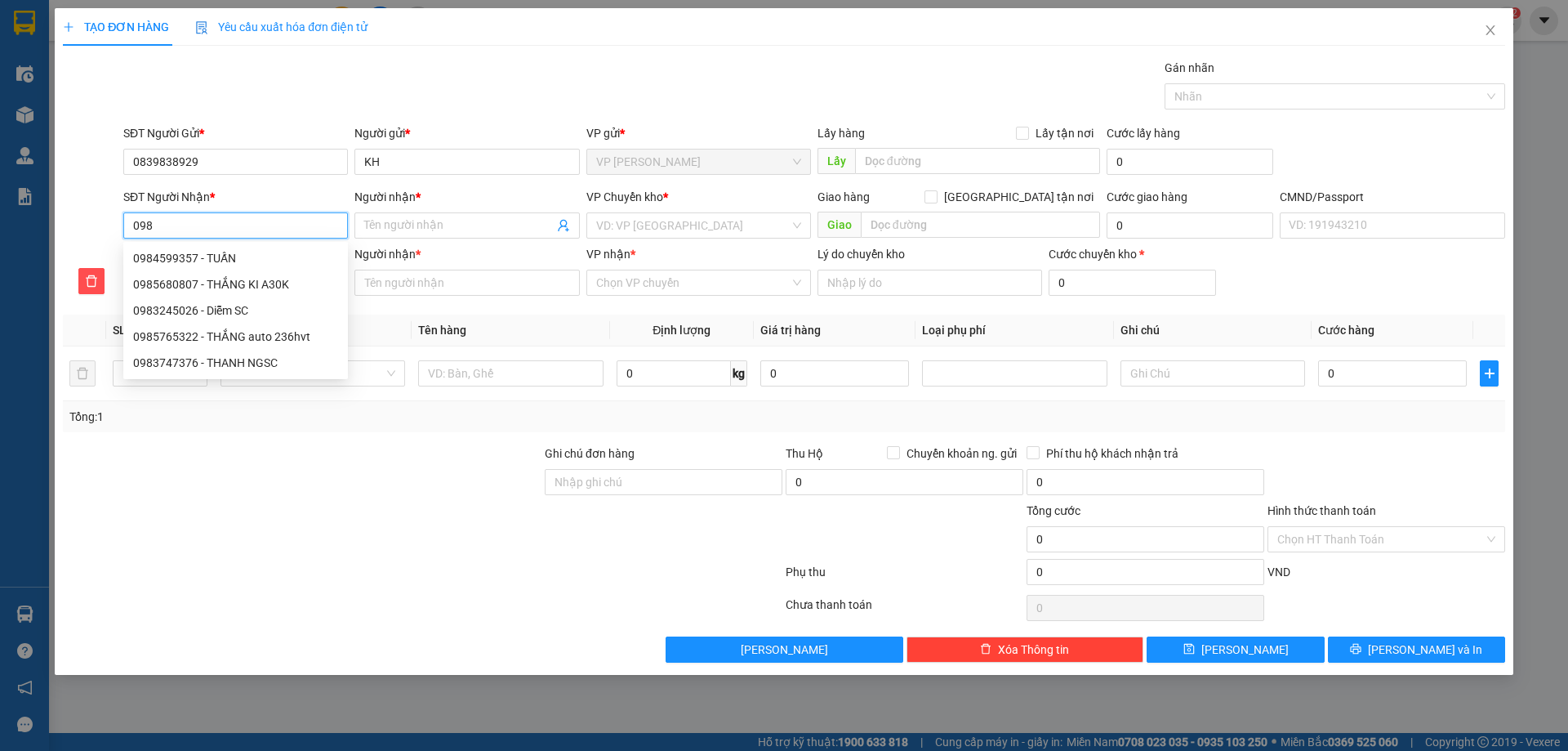
type input "0985"
type input "09857"
type input "098570"
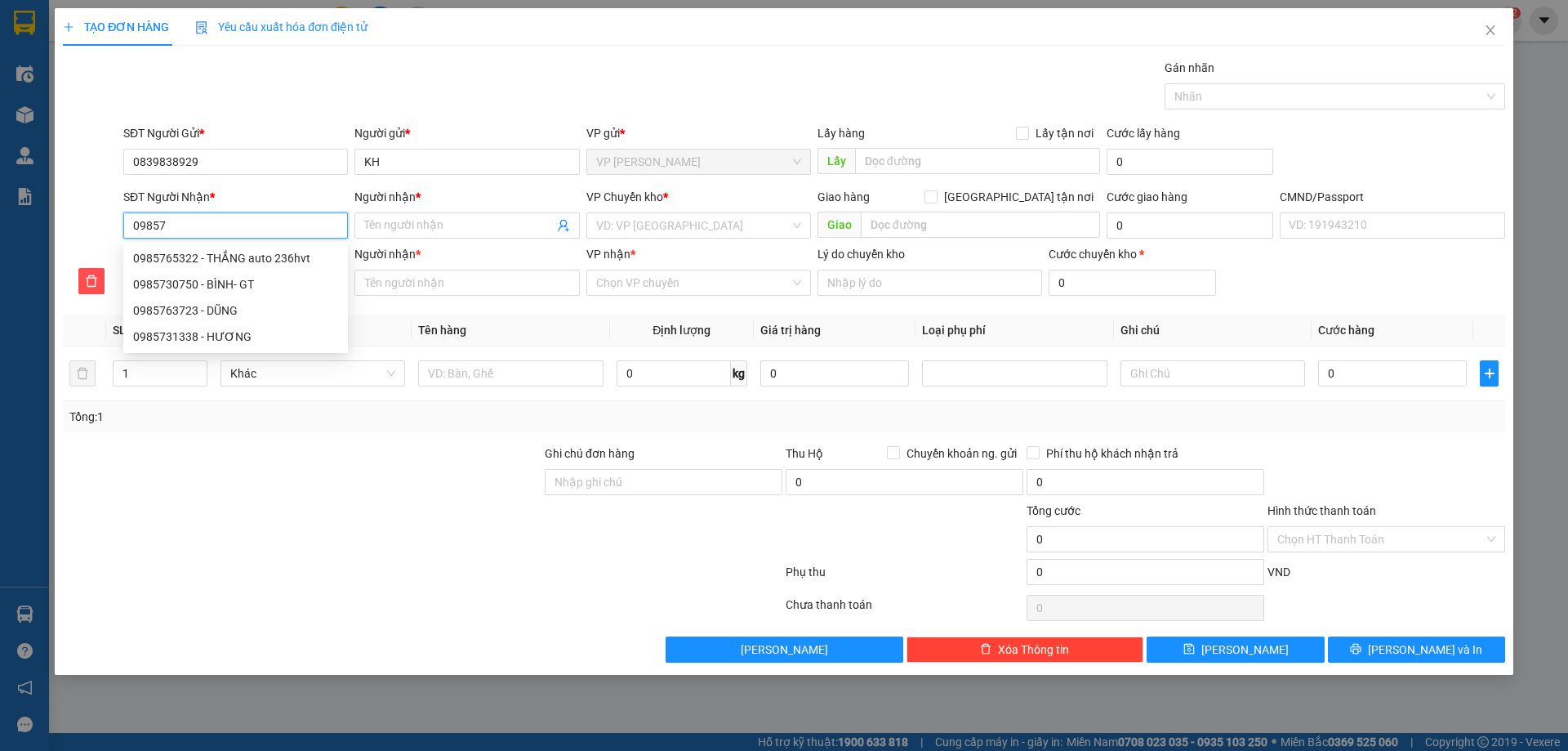
type input "098570"
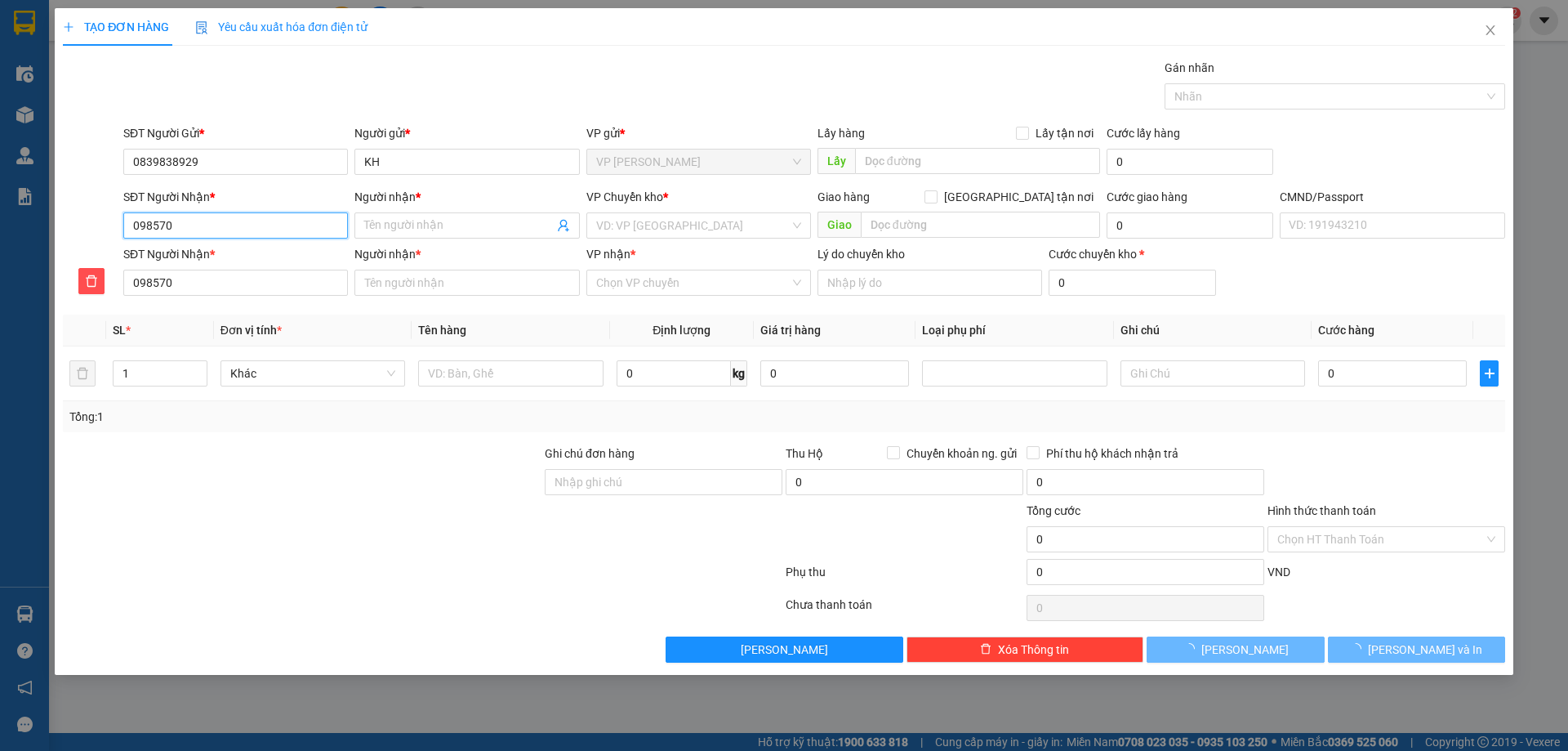
type input "0985705"
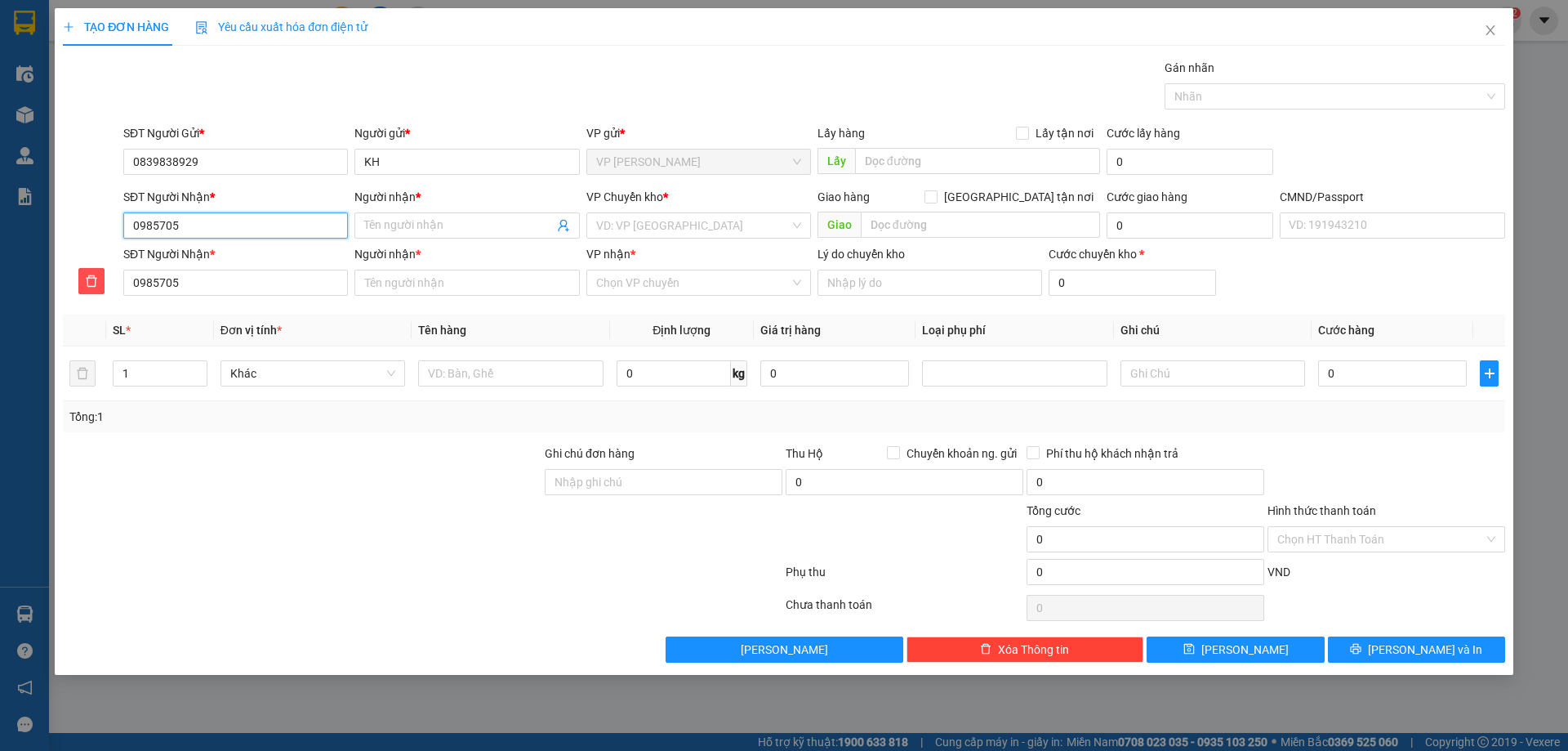
type input "09857055"
type input "098570550"
type input "0985705509"
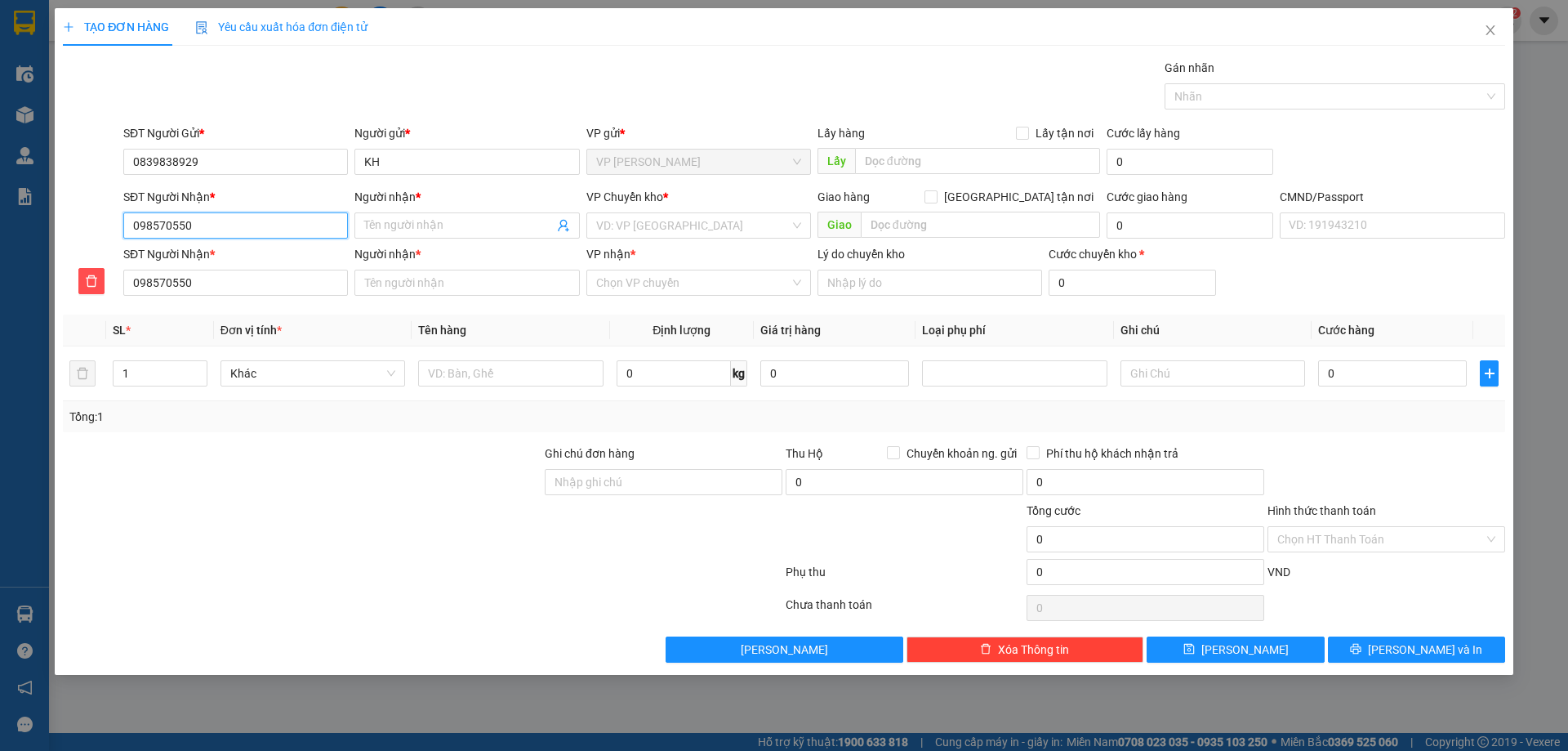
type input "0985705509"
click at [437, 227] on input "Người nhận *" at bounding box center [459, 225] width 189 height 18
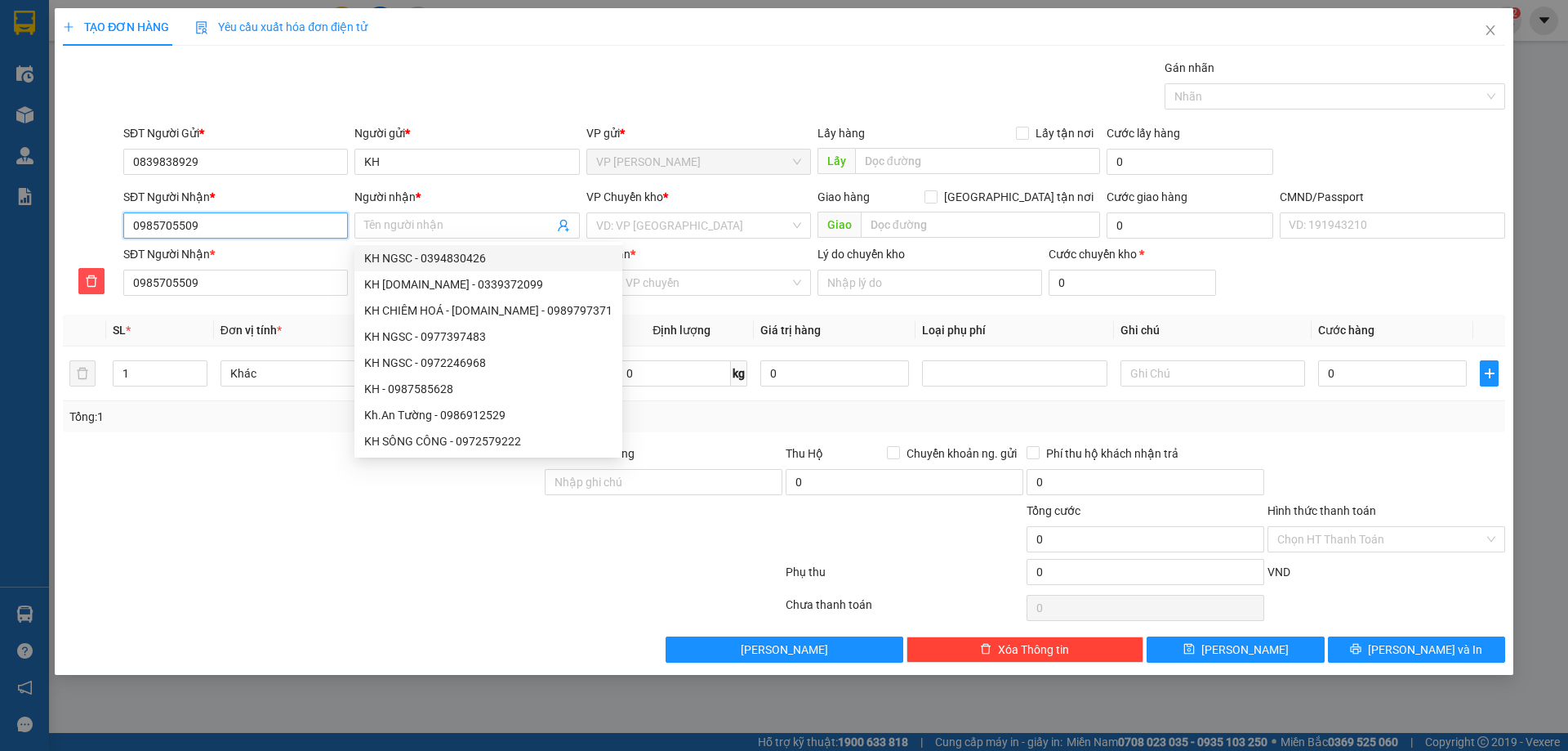
click at [232, 229] on input "0985705509" at bounding box center [236, 225] width 225 height 26
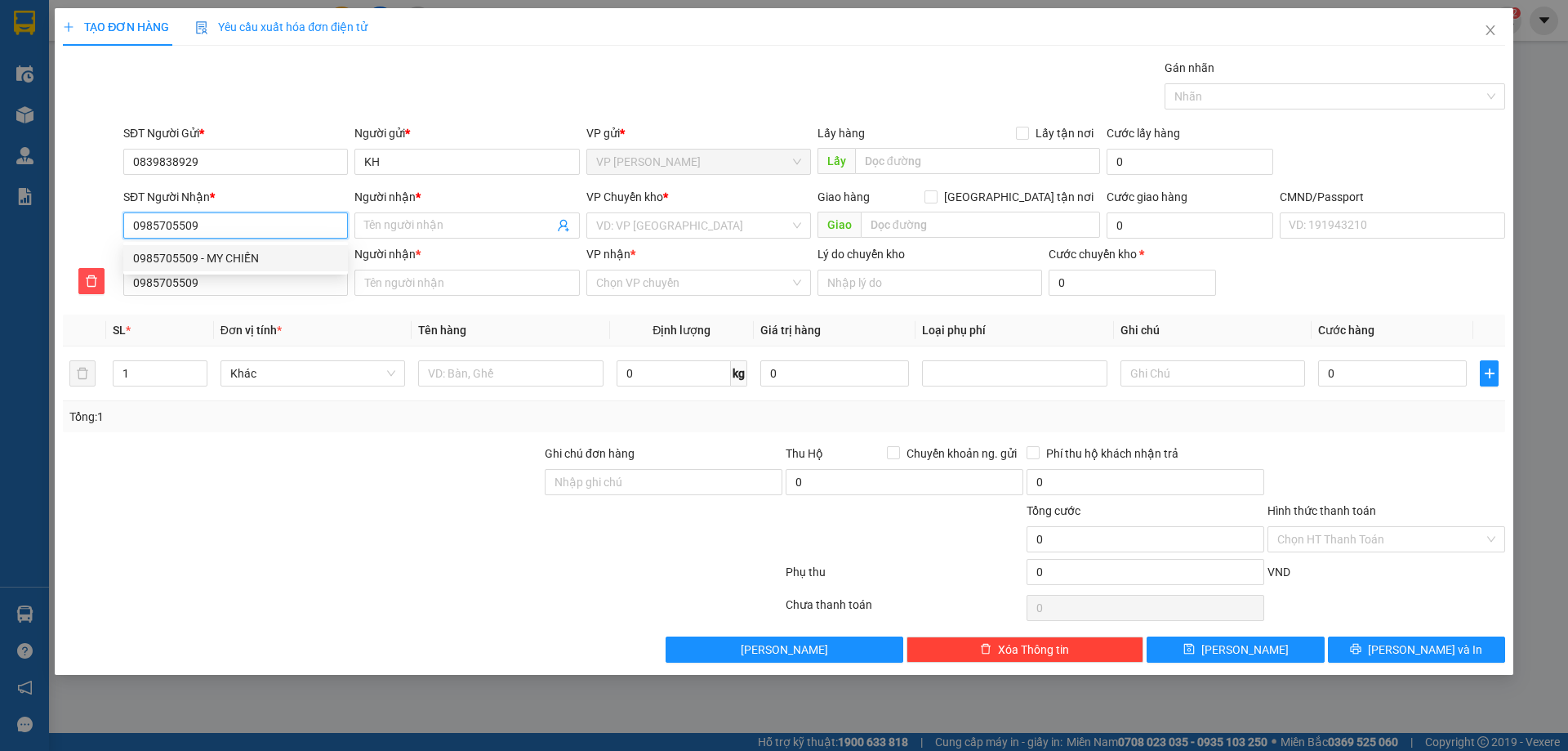
click at [248, 261] on div "0985705509 - MY CHIẾN" at bounding box center [235, 258] width 205 height 18
type input "MY CHIẾN"
click at [679, 225] on span "VP [GEOGRAPHIC_DATA]" at bounding box center [698, 225] width 205 height 24
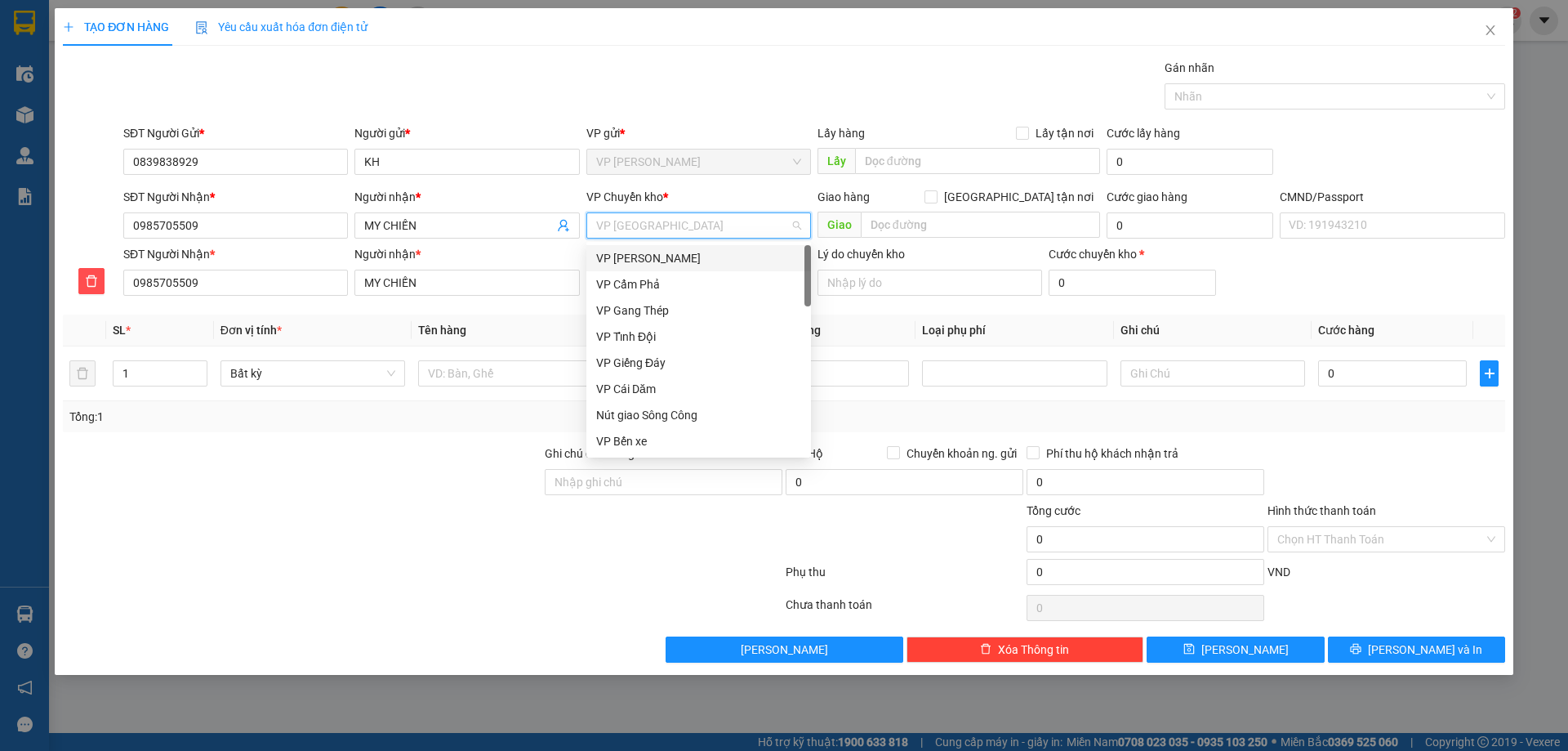
click at [693, 258] on div "VP [PERSON_NAME]" at bounding box center [698, 258] width 205 height 18
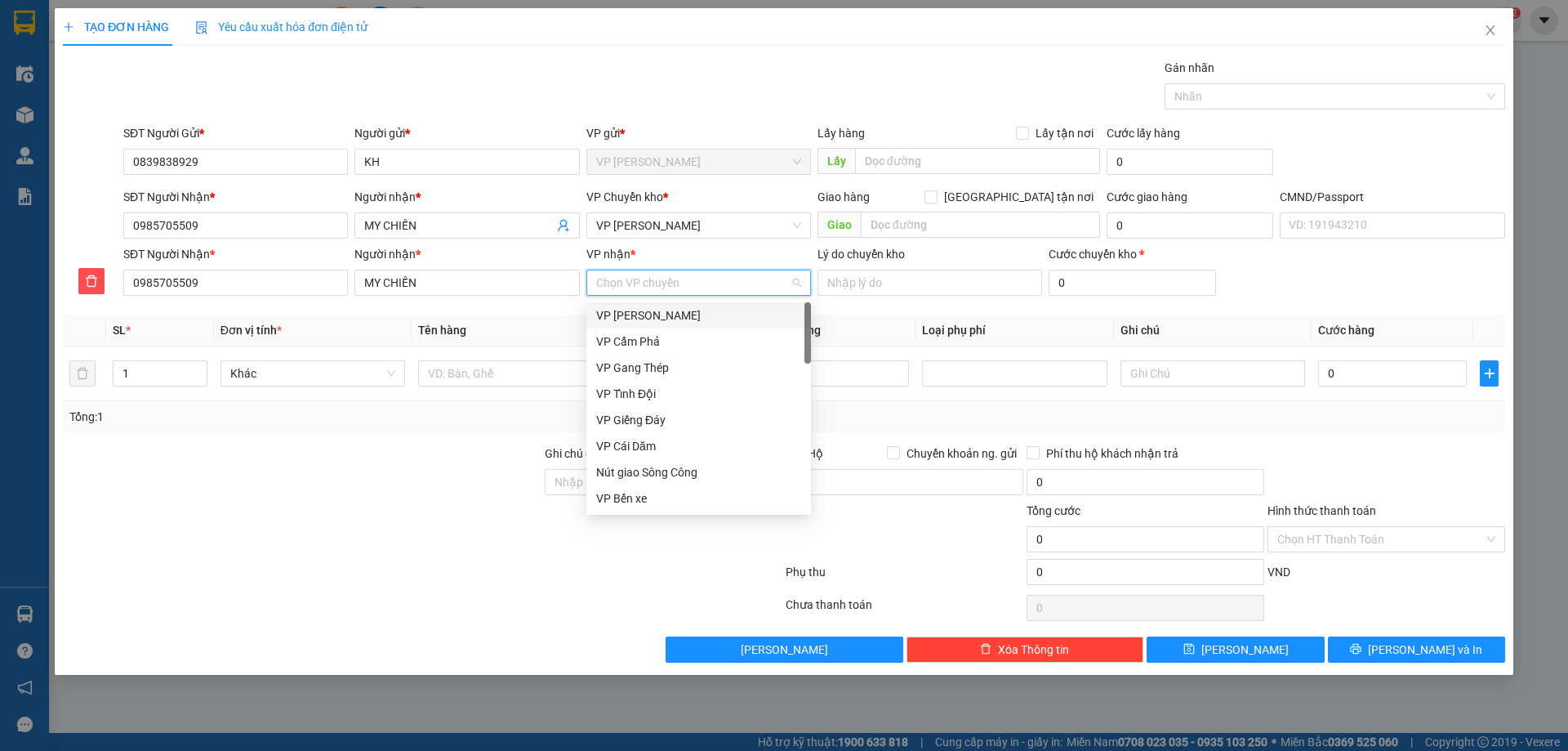
click at [656, 289] on input "VP nhận *" at bounding box center [693, 282] width 194 height 24
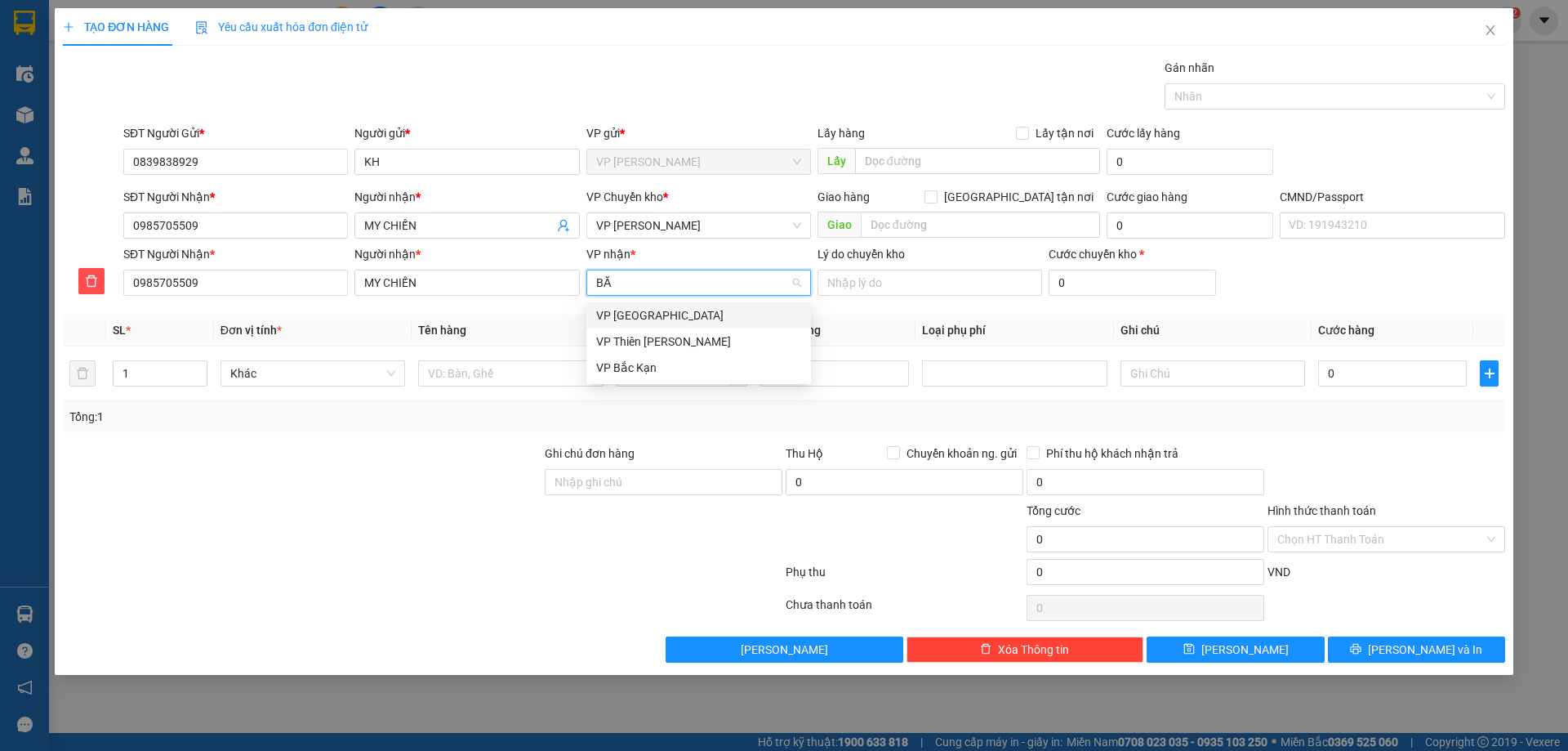
type input "BẮC"
click at [649, 316] on div "VP [GEOGRAPHIC_DATA]" at bounding box center [698, 314] width 205 height 18
click at [1295, 267] on div "SĐT Người Nhận * 0985705509 Người nhận * MY CHIẾN VP nhận * VP [GEOGRAPHIC_DATA…" at bounding box center [814, 273] width 1388 height 57
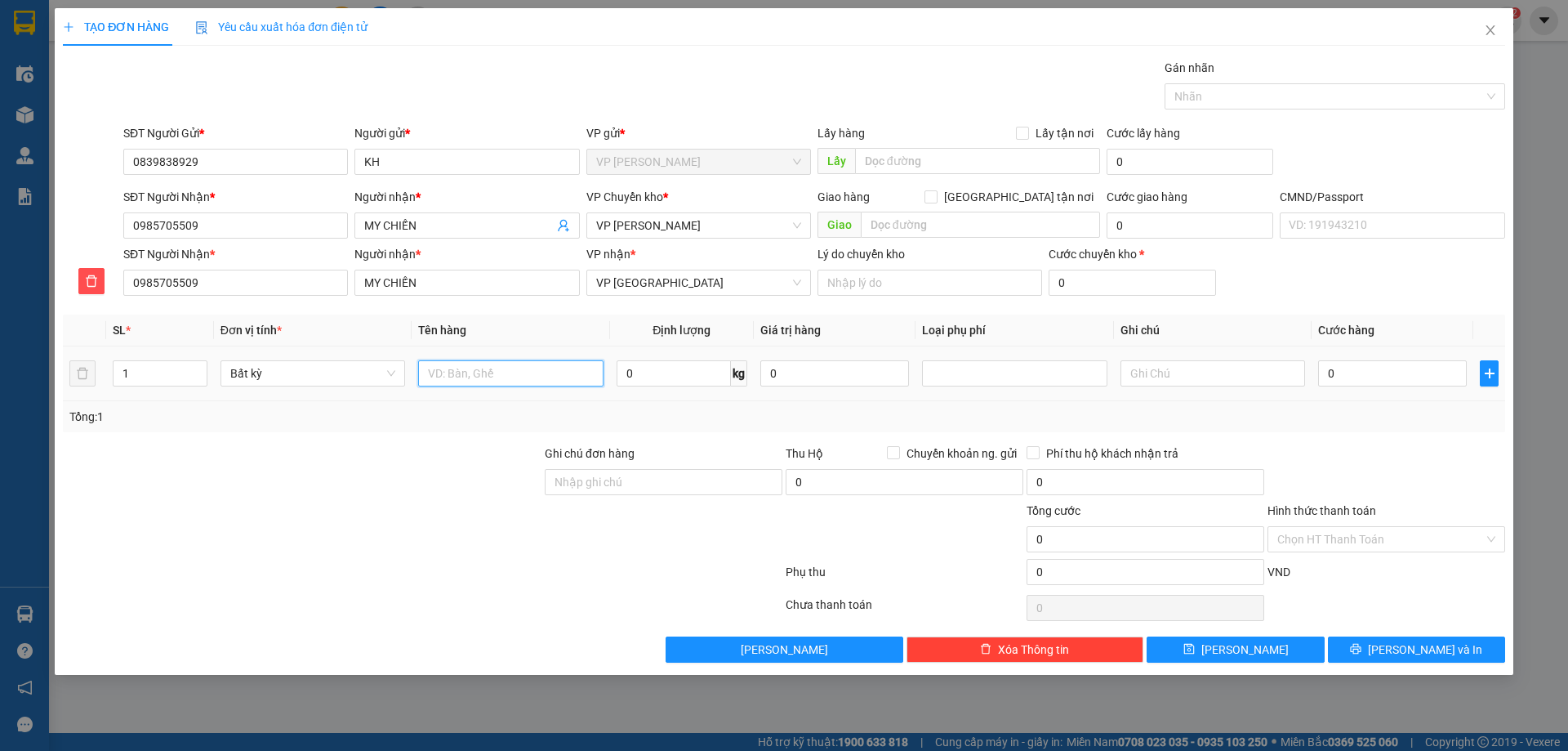
click at [512, 370] on input "text" at bounding box center [510, 373] width 185 height 26
type input "HỘP GIÀY"
click at [659, 377] on input "0" at bounding box center [674, 373] width 115 height 26
type input "2"
click at [1353, 369] on input "0" at bounding box center [1392, 373] width 149 height 26
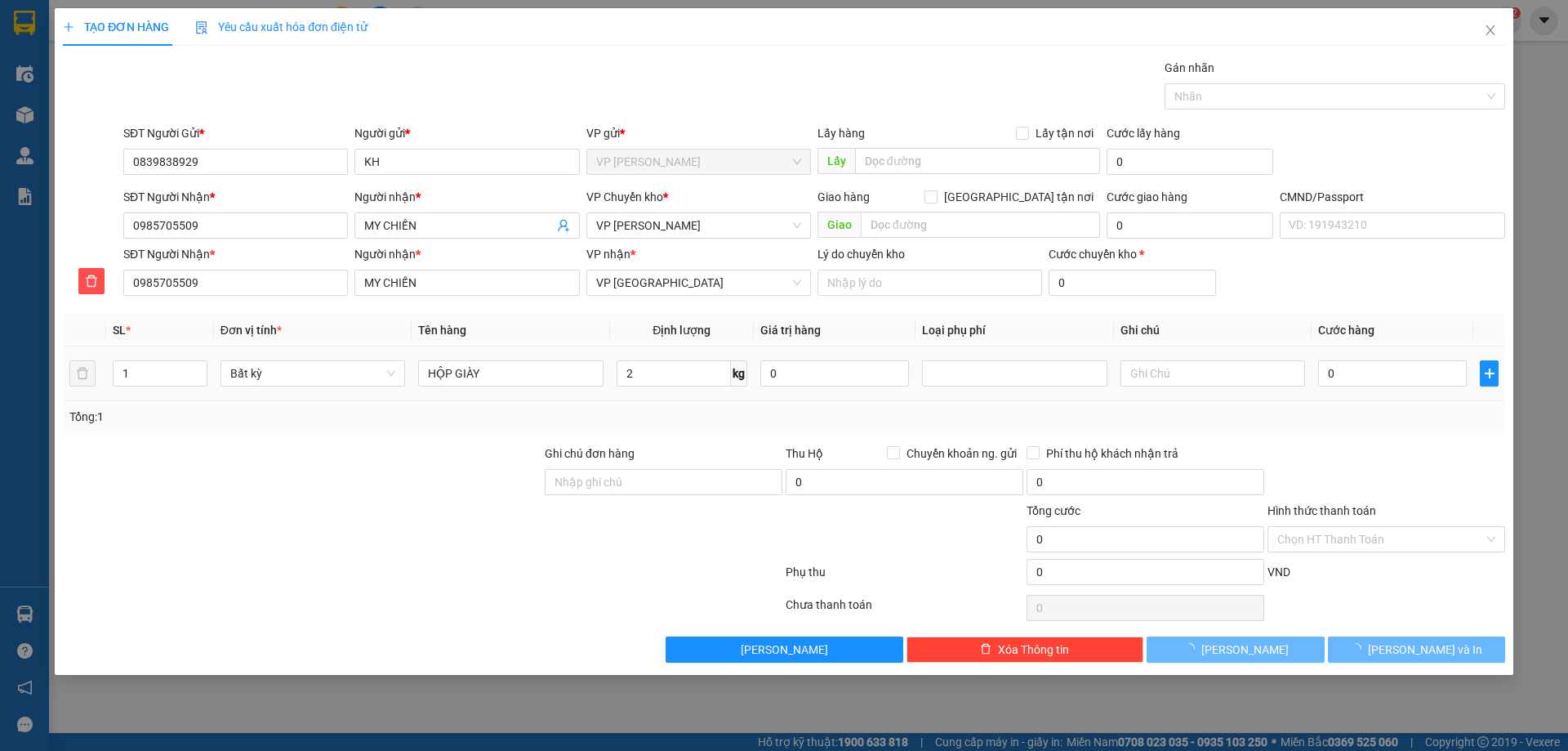
click at [1392, 400] on td "0" at bounding box center [1392, 373] width 161 height 54
type input "50.000"
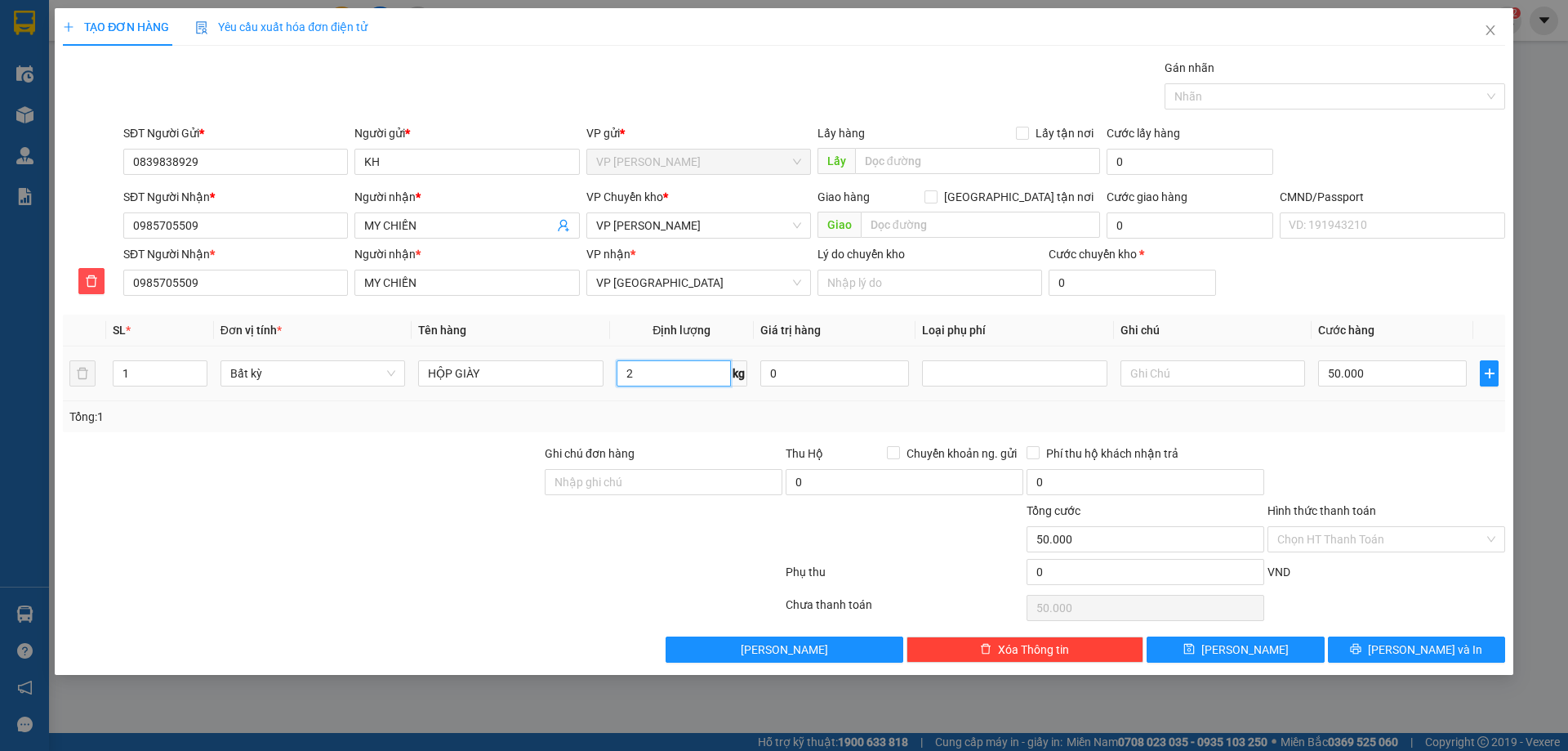
click at [664, 378] on input "2" at bounding box center [674, 373] width 115 height 26
click at [672, 376] on input "2" at bounding box center [674, 373] width 115 height 26
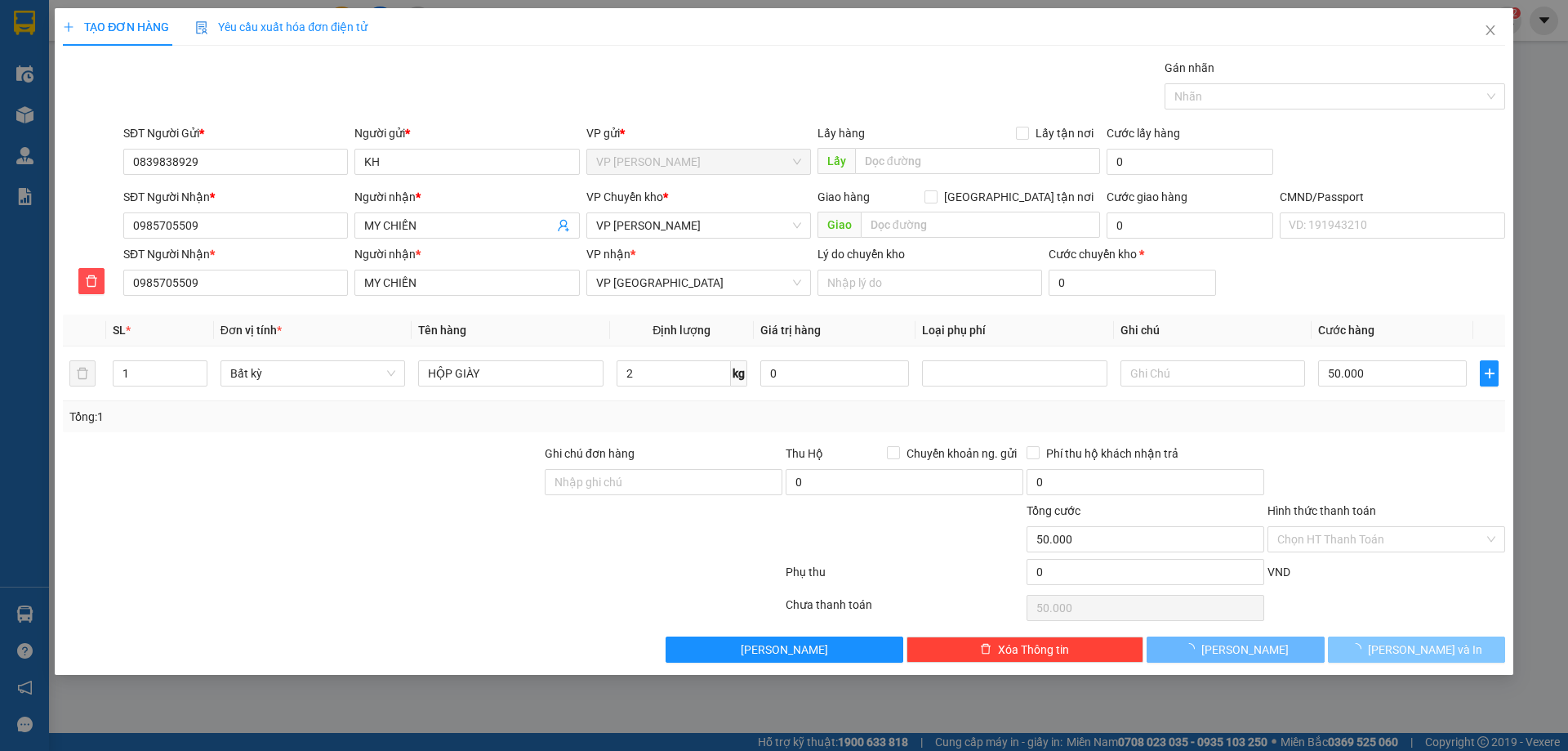
click at [1423, 652] on span "[PERSON_NAME] và In" at bounding box center [1425, 649] width 115 height 18
click at [1416, 648] on span "[PERSON_NAME] và In" at bounding box center [1425, 649] width 115 height 18
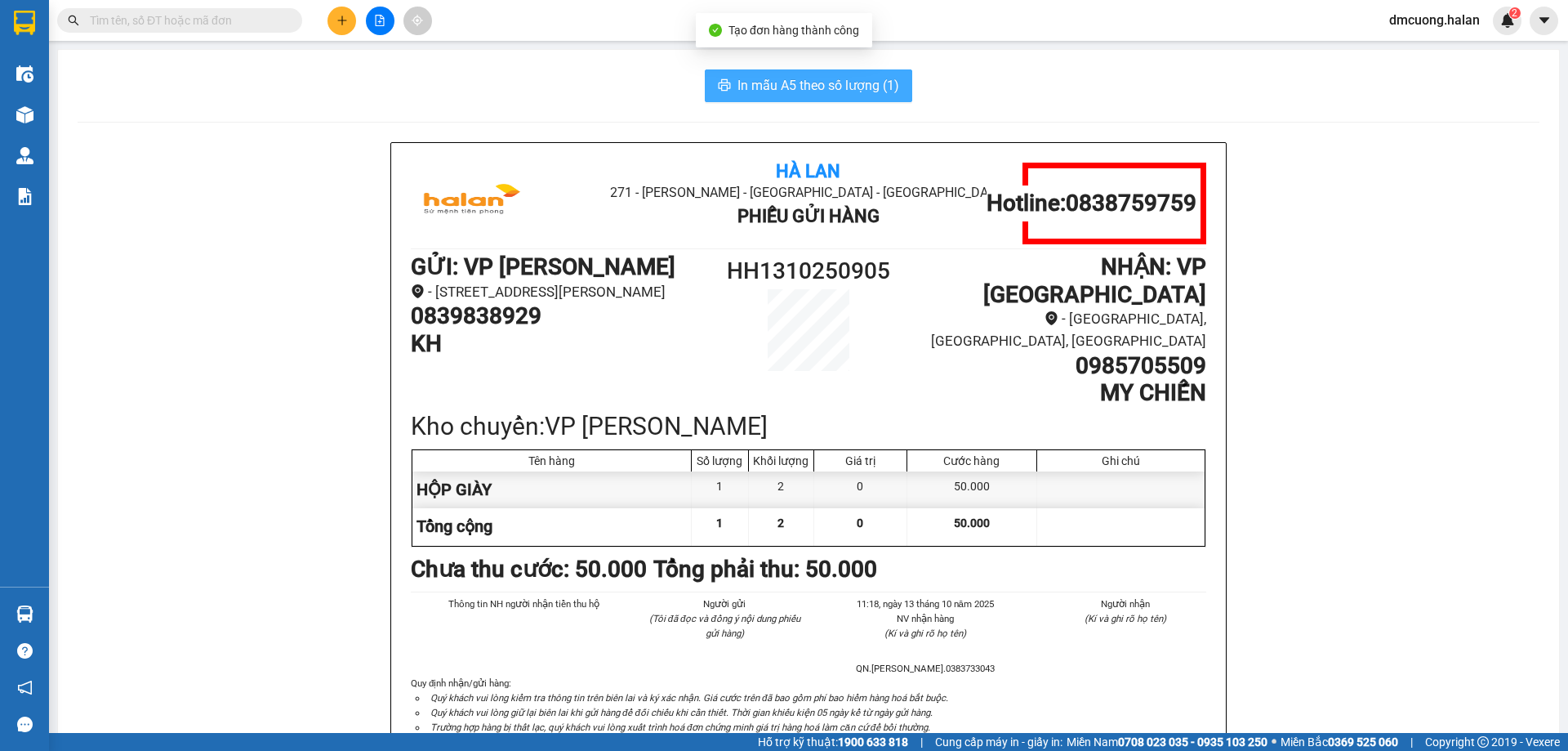
click at [826, 86] on span "In mẫu A5 theo số lượng (1)" at bounding box center [817, 85] width 161 height 20
